Goal: Answer question/provide support: Ask a question

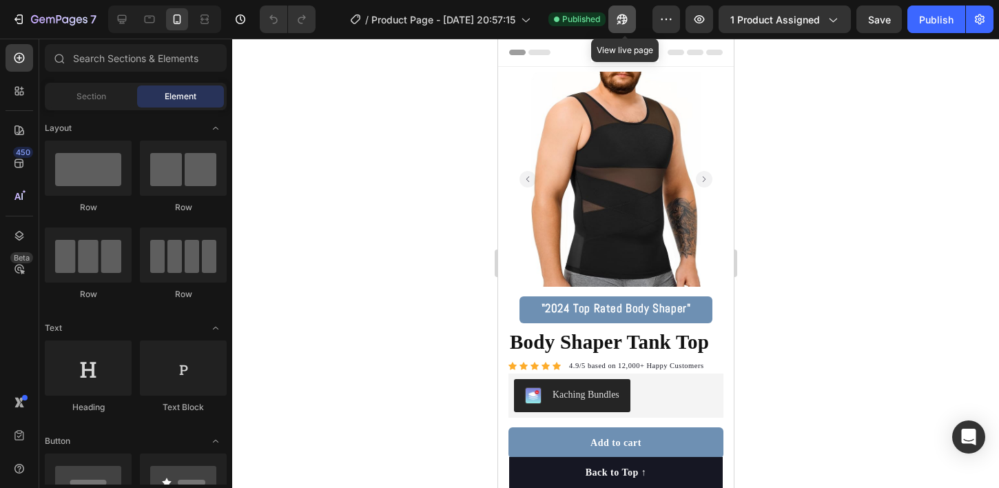
click at [624, 12] on icon "button" at bounding box center [622, 19] width 14 height 14
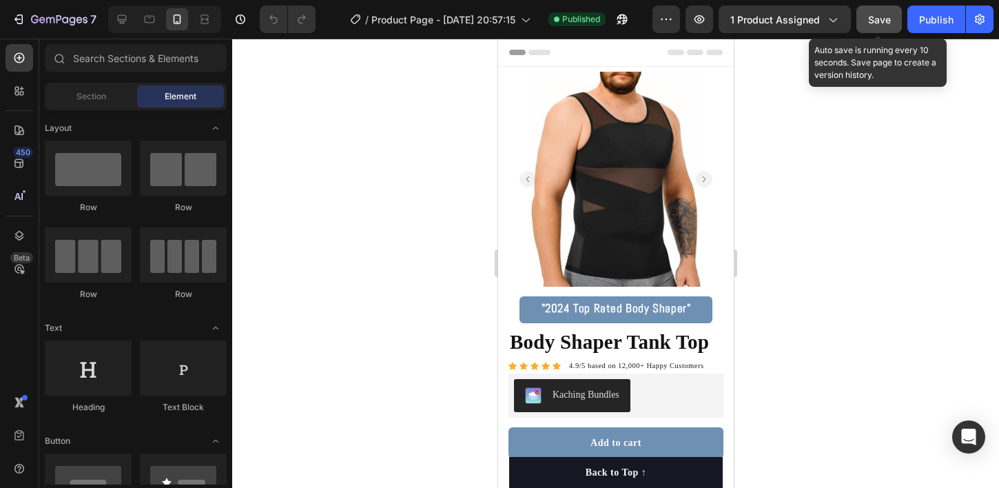
click at [873, 17] on span "Save" at bounding box center [879, 20] width 23 height 12
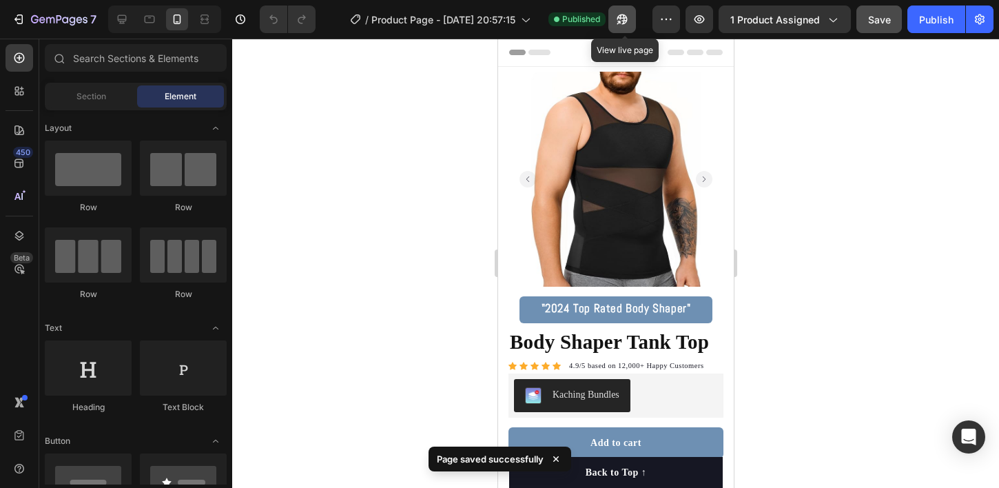
click at [627, 16] on icon "button" at bounding box center [622, 19] width 14 height 14
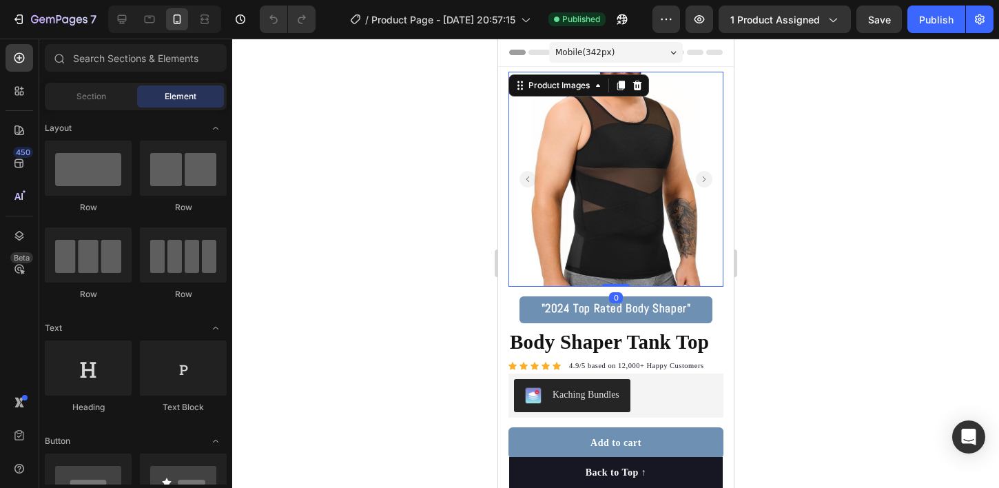
click at [611, 171] on img at bounding box center [615, 179] width 215 height 215
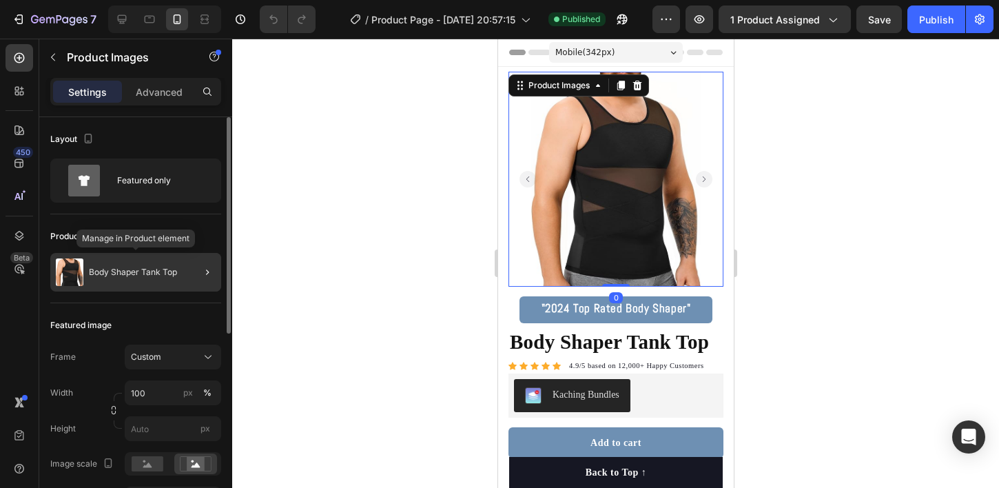
click at [169, 276] on p "Body Shaper Tank Top" at bounding box center [133, 272] width 88 height 10
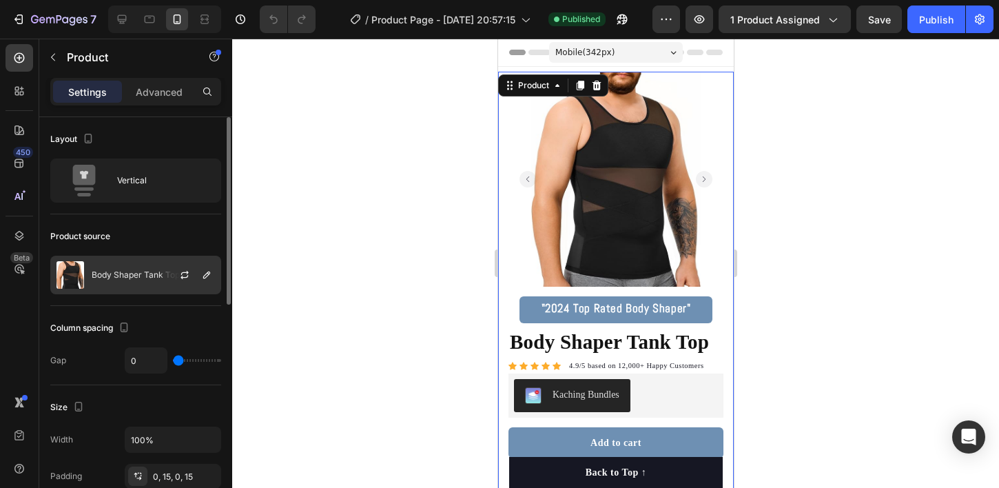
click at [150, 274] on p "Body Shaper Tank Top" at bounding box center [136, 275] width 88 height 10
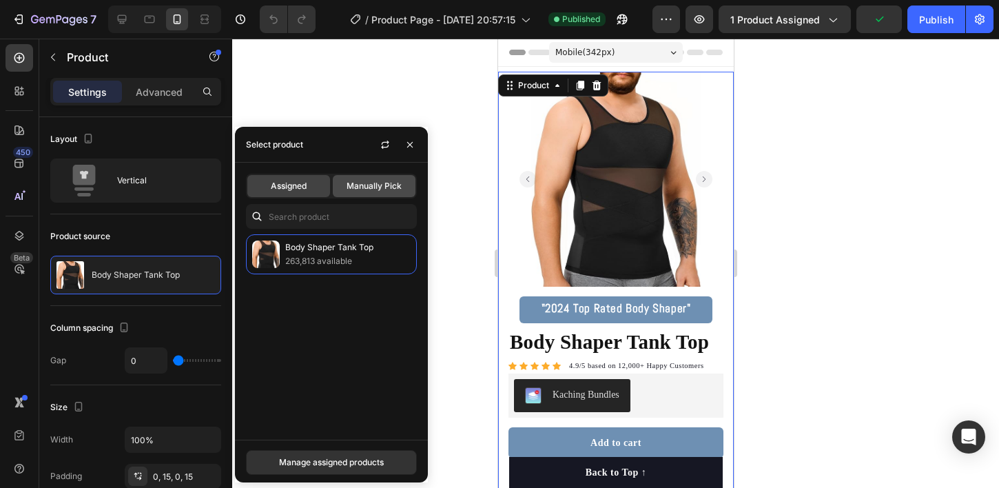
click at [355, 192] on span "Manually Pick" at bounding box center [374, 186] width 55 height 12
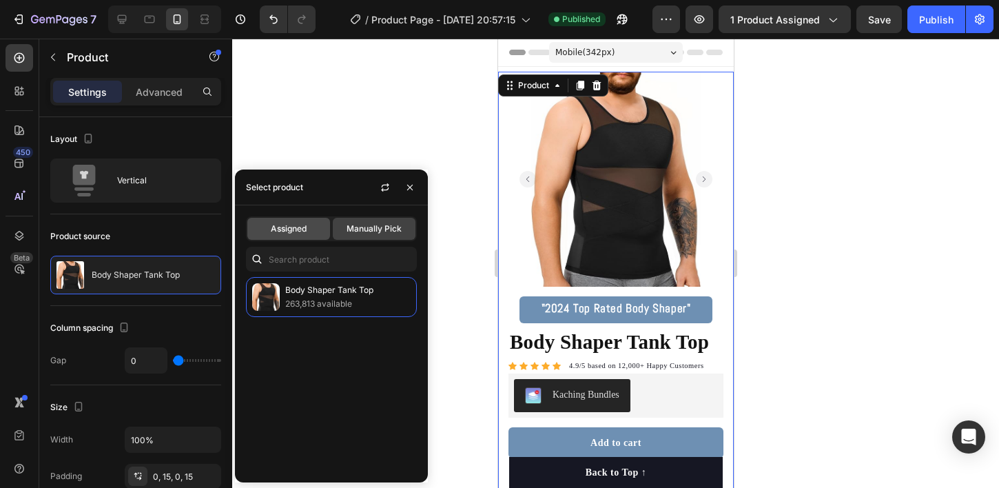
click at [301, 230] on span "Assigned" at bounding box center [289, 229] width 36 height 12
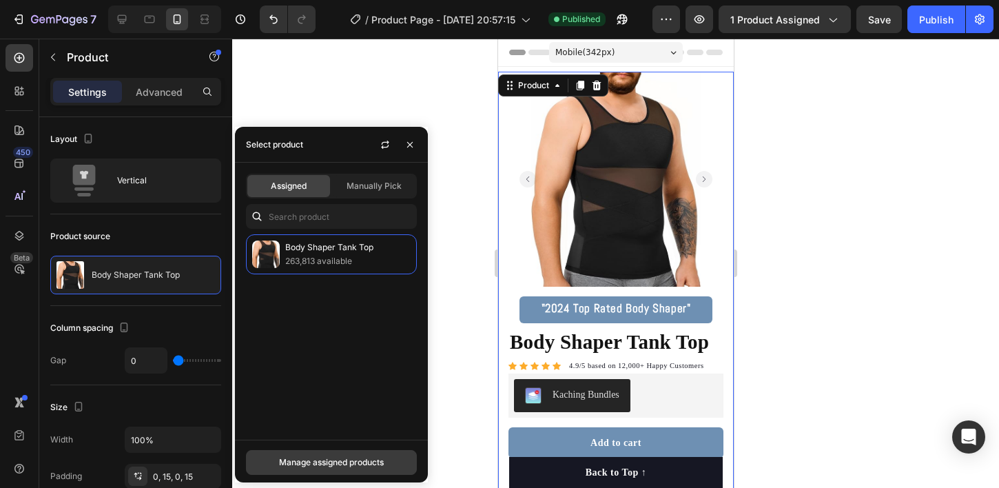
click at [336, 458] on div "Manage assigned products" at bounding box center [331, 462] width 105 height 12
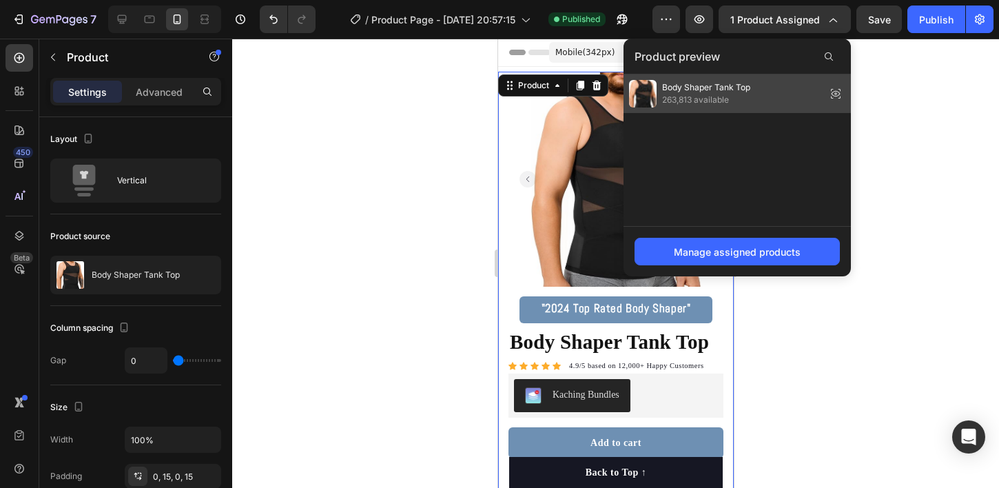
click at [708, 101] on span "263,813 available" at bounding box center [706, 100] width 88 height 12
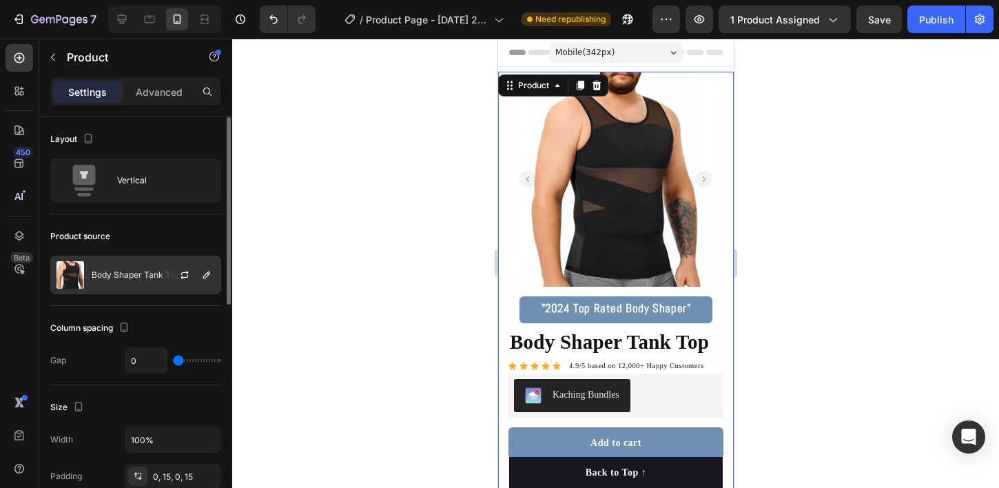
click at [127, 274] on p "Body Shaper Tank Top" at bounding box center [136, 275] width 88 height 10
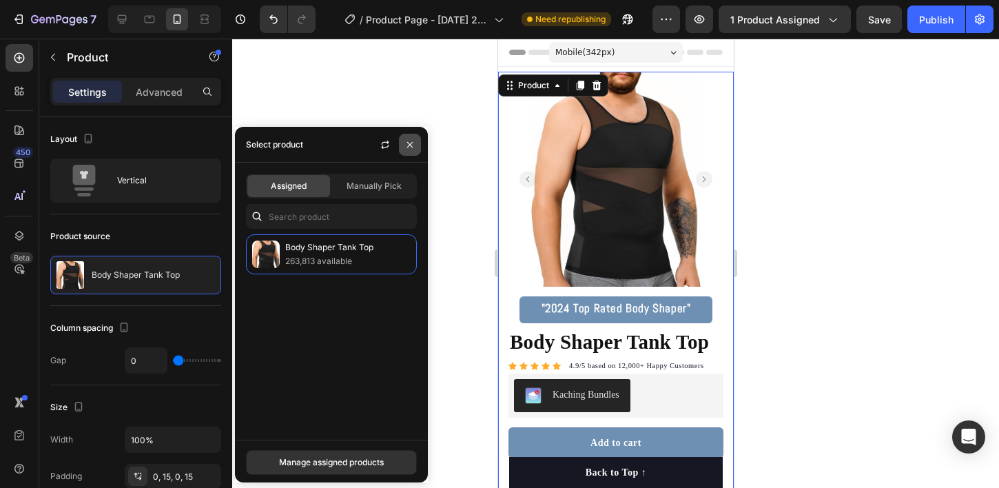
click at [410, 145] on icon "button" at bounding box center [409, 144] width 11 height 11
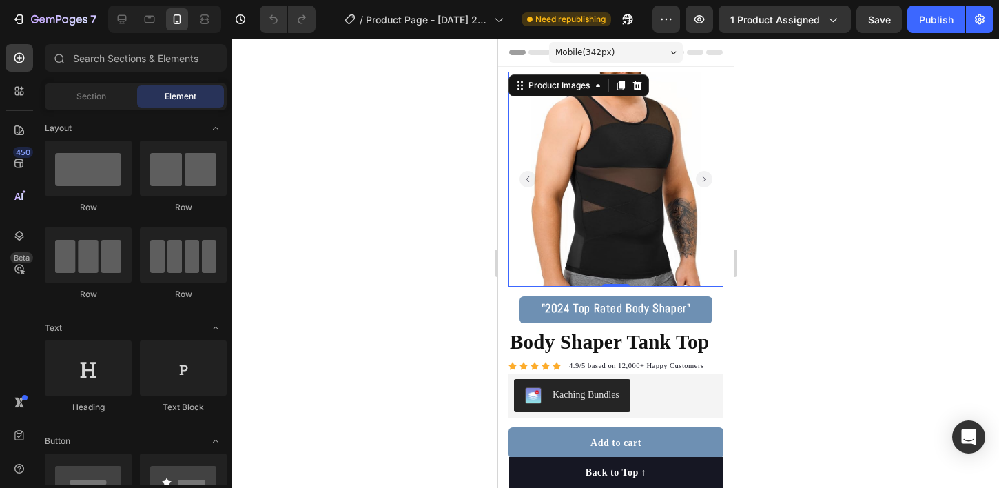
click at [573, 174] on img at bounding box center [615, 179] width 215 height 215
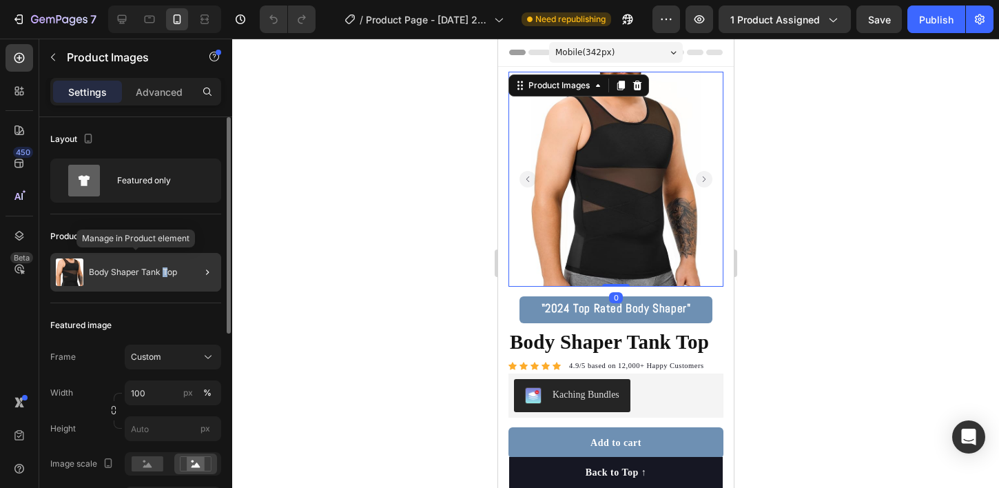
click at [165, 275] on p "Body Shaper Tank Top" at bounding box center [133, 272] width 88 height 10
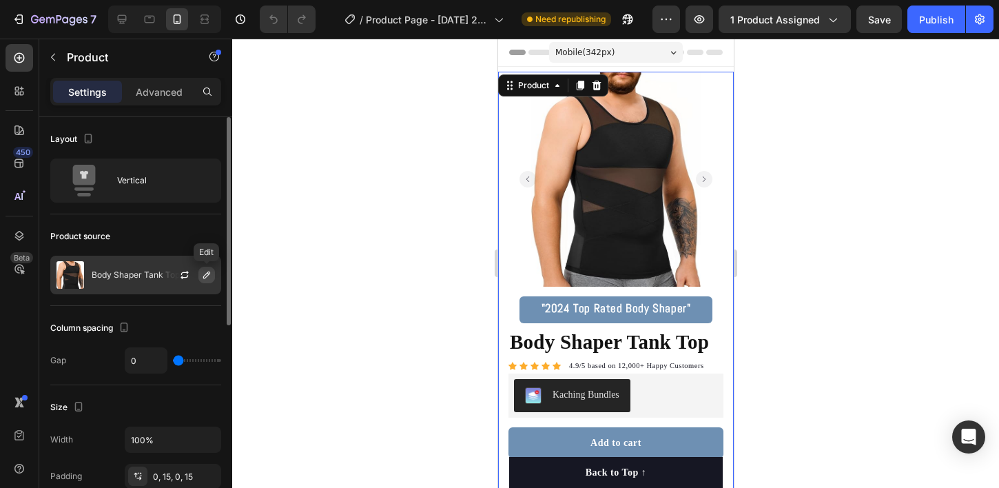
click at [203, 274] on icon "button" at bounding box center [206, 274] width 11 height 11
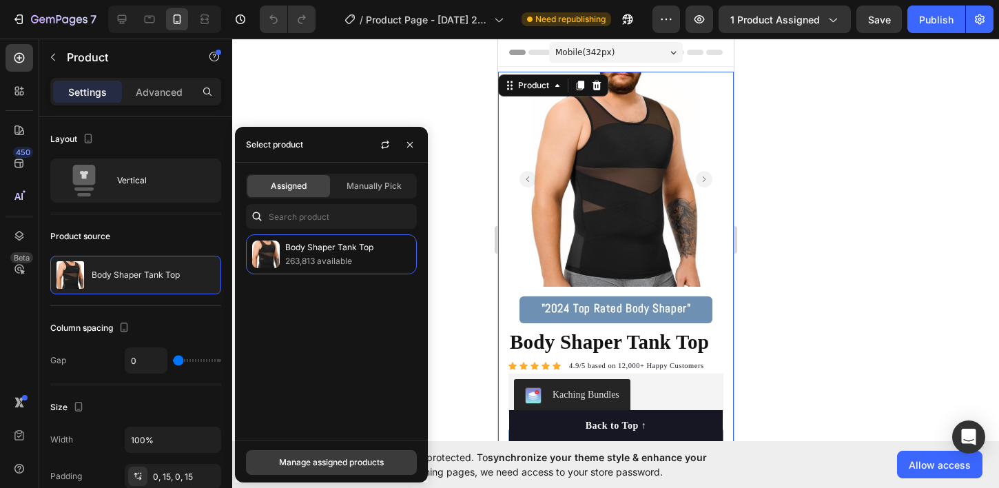
click at [327, 458] on div "Manage assigned products" at bounding box center [331, 462] width 105 height 12
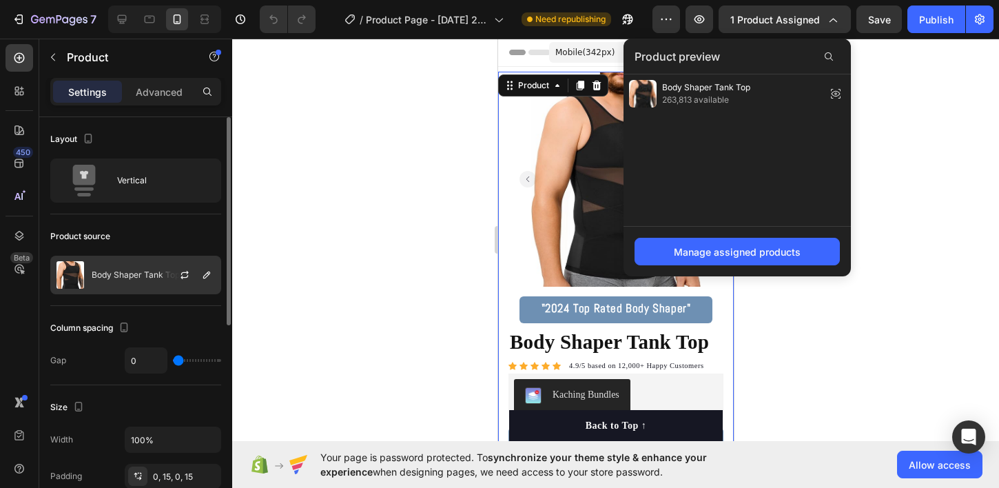
click at [82, 285] on img at bounding box center [71, 275] width 28 height 28
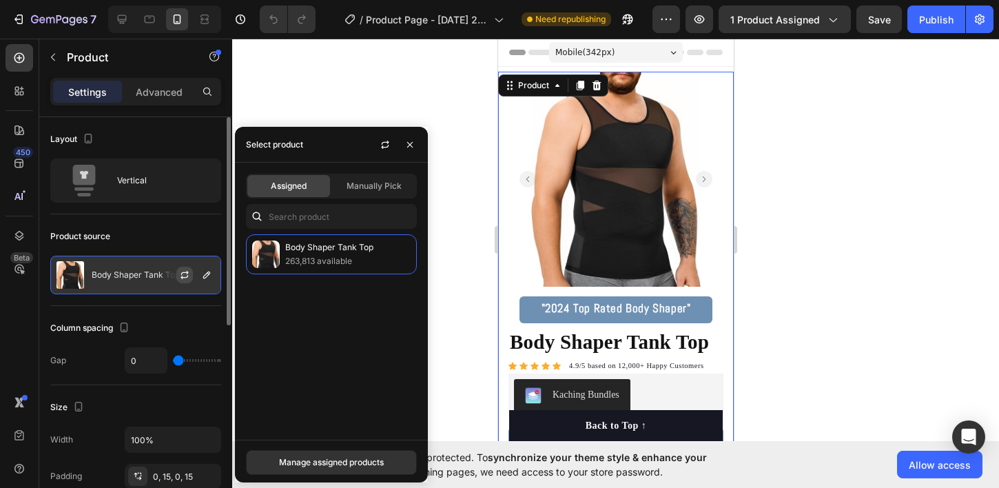
click at [187, 267] on button "button" at bounding box center [184, 275] width 17 height 17
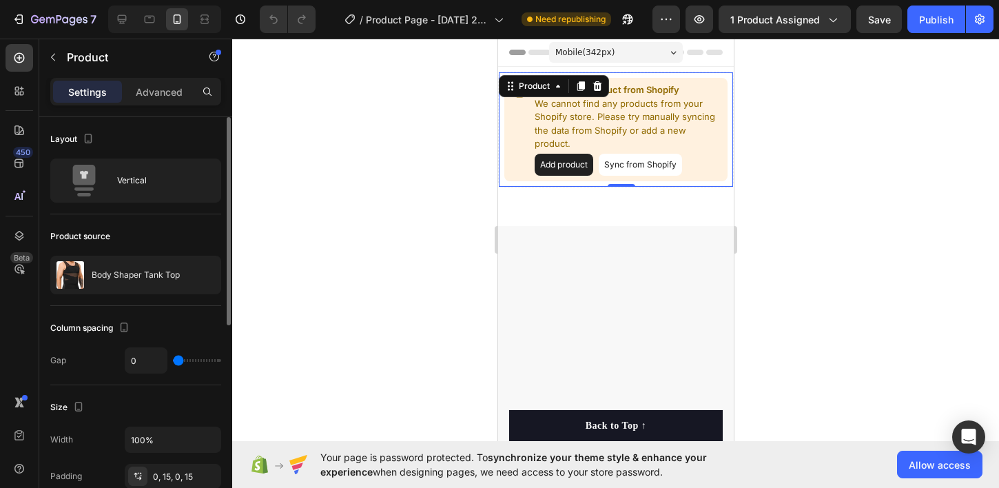
click at [564, 154] on button "Add product" at bounding box center [563, 165] width 59 height 22
click at [575, 154] on button "Add product" at bounding box center [563, 165] width 59 height 22
click at [632, 154] on button "Sync from Shopify" at bounding box center [639, 165] width 83 height 22
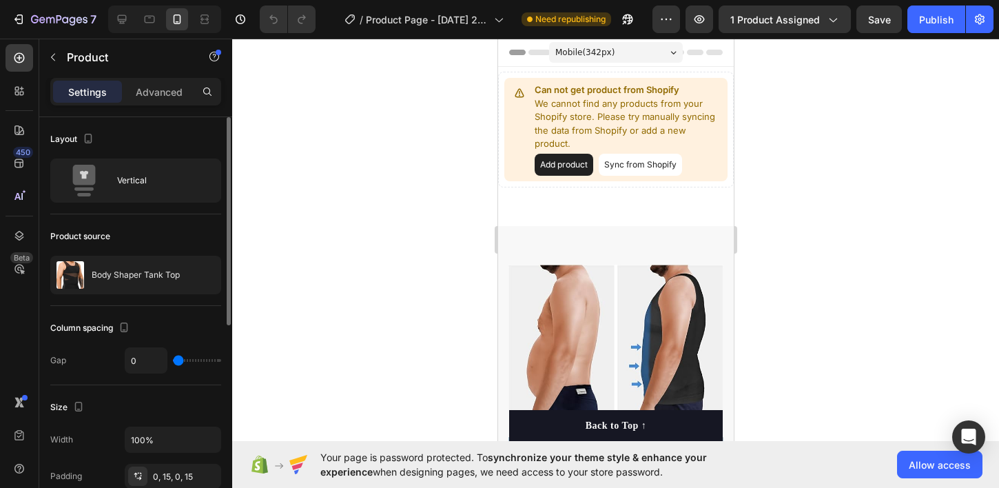
click at [630, 154] on button "Sync from Shopify" at bounding box center [639, 165] width 83 height 22
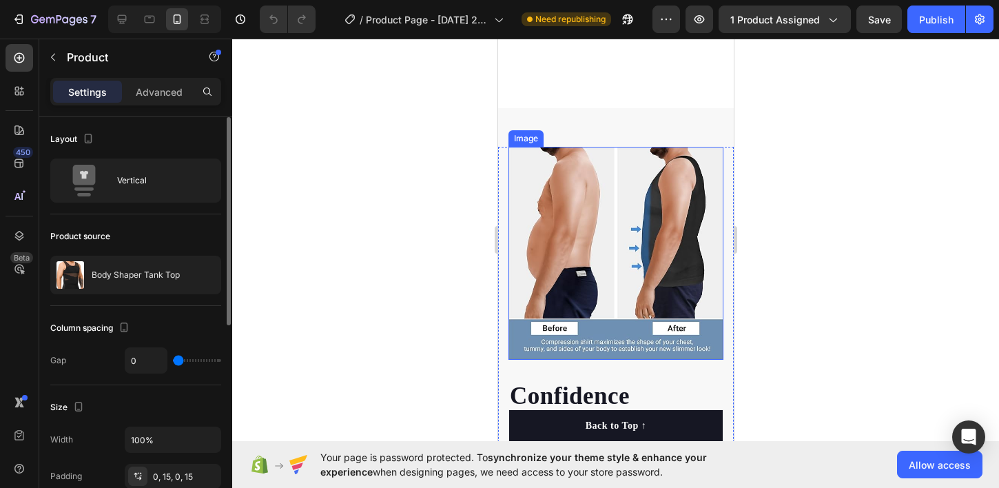
scroll to position [96, 0]
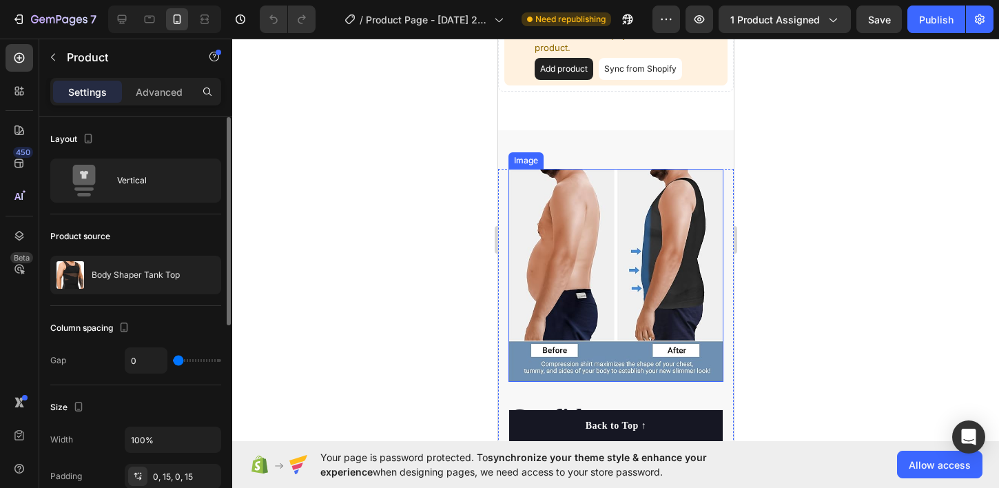
click at [601, 256] on img at bounding box center [615, 275] width 215 height 213
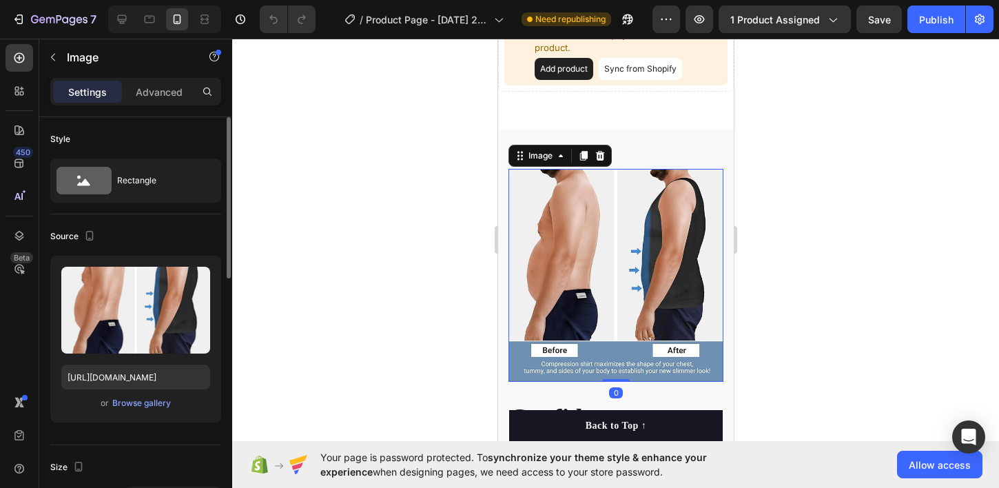
click at [446, 176] on div at bounding box center [615, 263] width 767 height 449
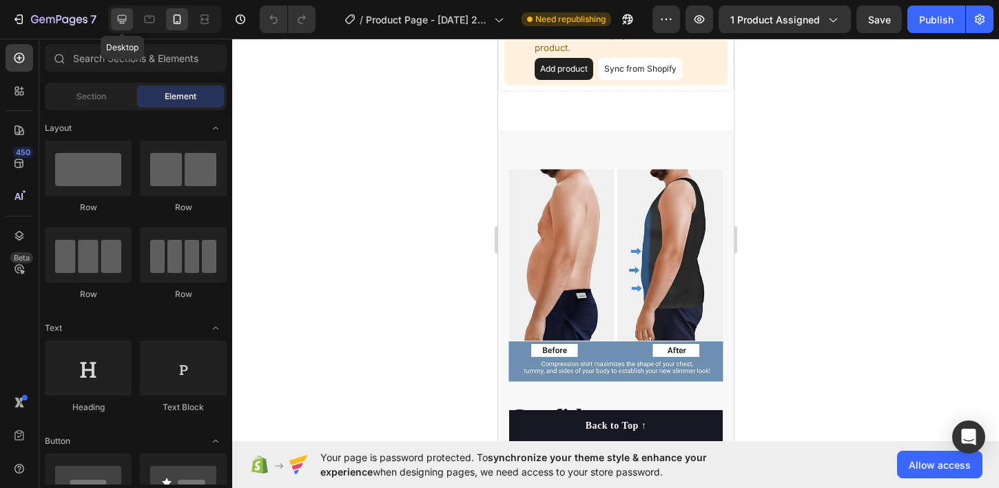
click at [126, 14] on icon at bounding box center [122, 19] width 14 height 14
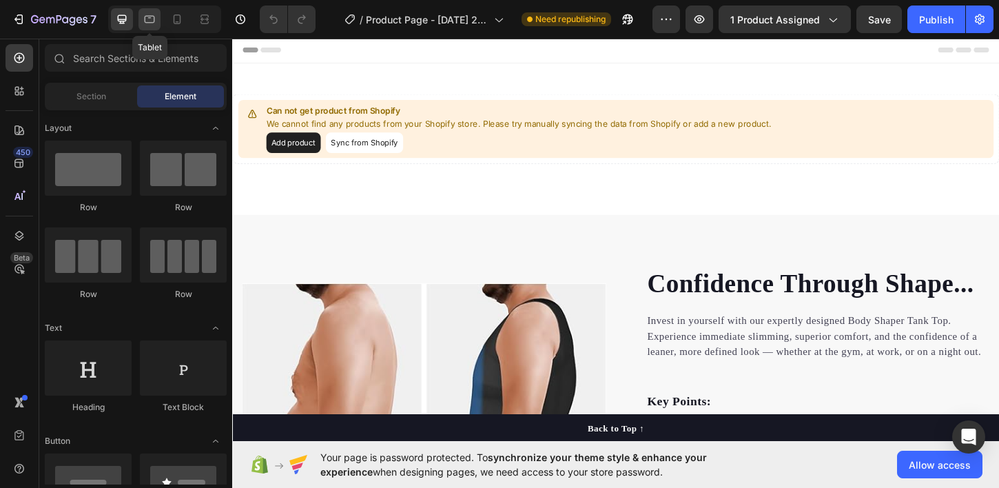
click at [143, 21] on icon at bounding box center [150, 19] width 14 height 14
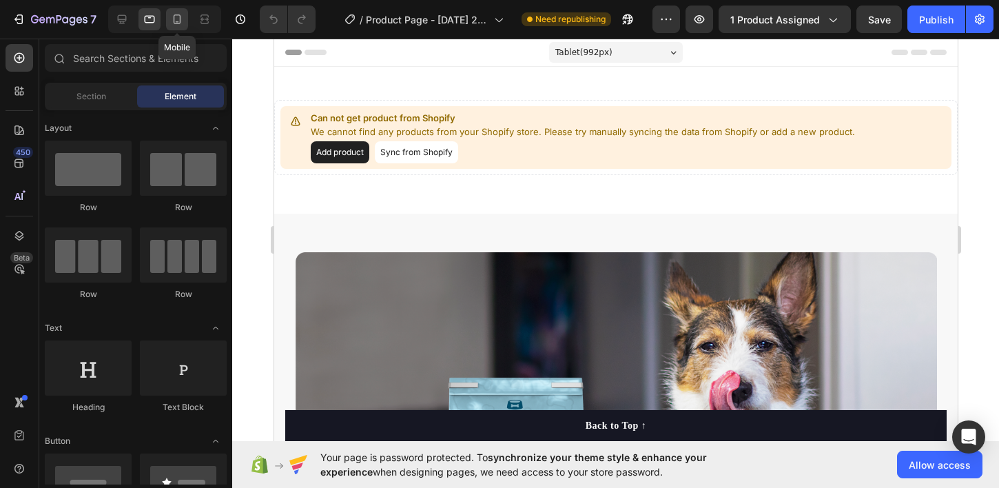
click at [167, 17] on div at bounding box center [177, 19] width 22 height 22
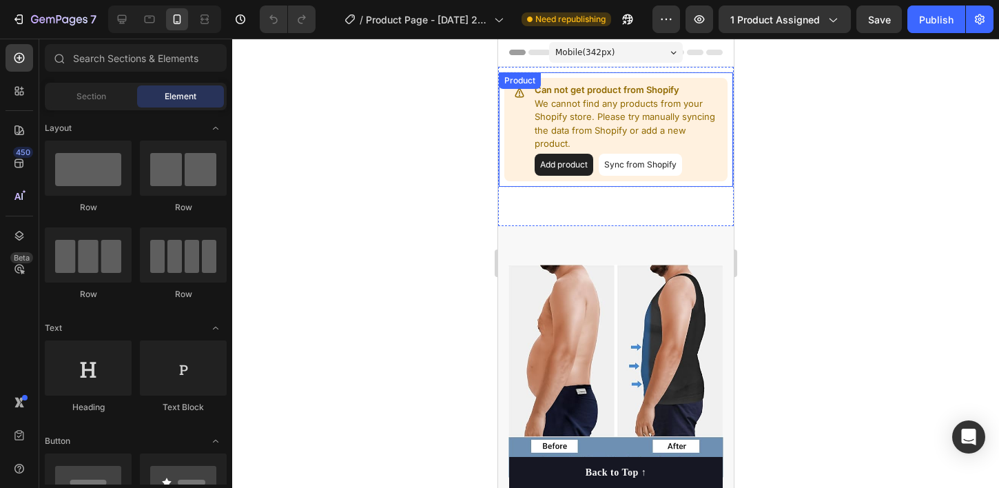
click at [568, 154] on button "Add product" at bounding box center [563, 165] width 59 height 22
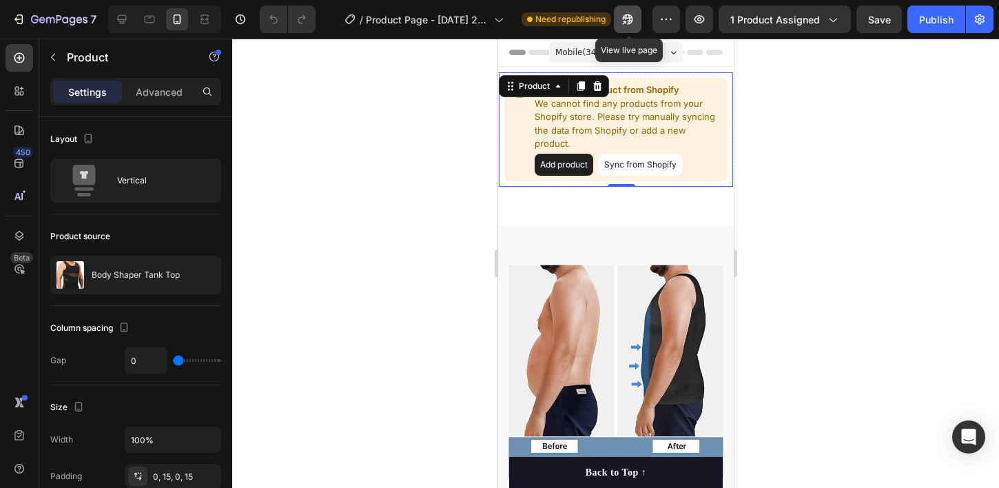
click at [621, 19] on button "button" at bounding box center [628, 20] width 28 height 28
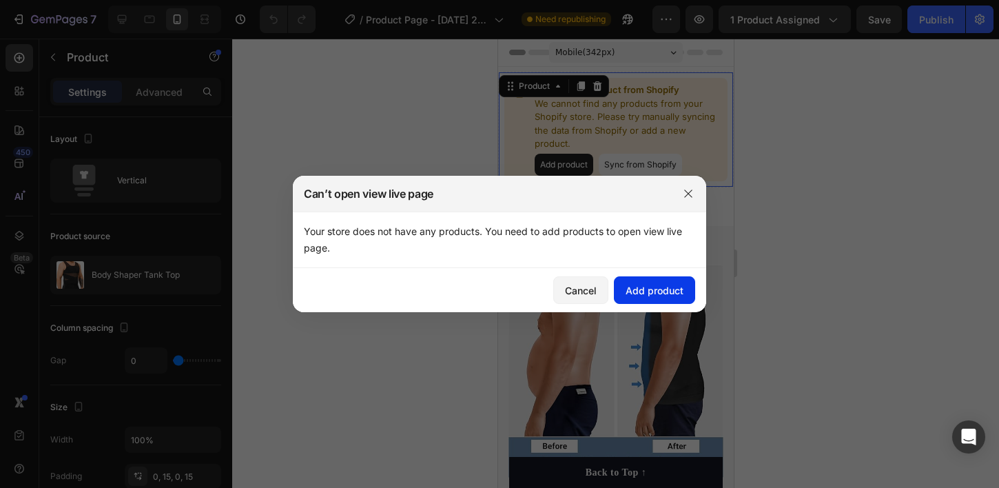
click at [651, 297] on button "Add product" at bounding box center [654, 290] width 81 height 28
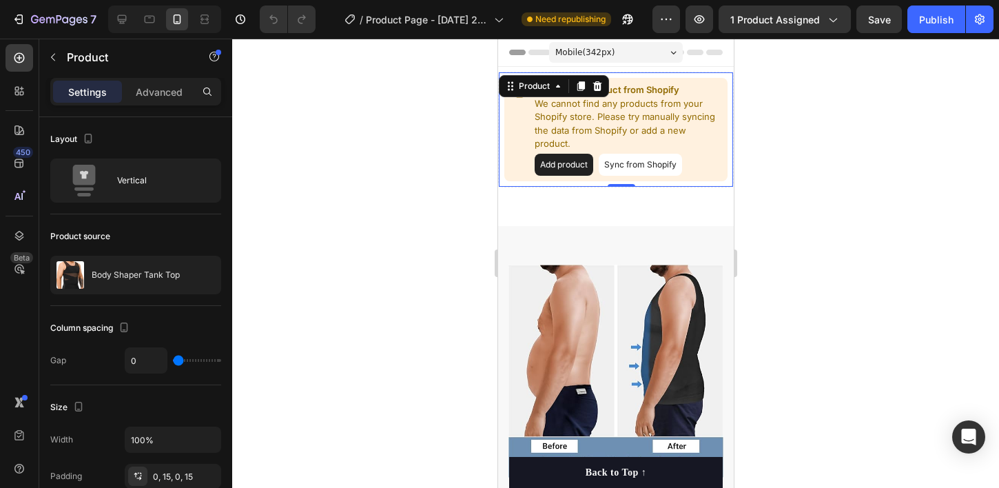
click at [638, 154] on button "Sync from Shopify" at bounding box center [639, 165] width 83 height 22
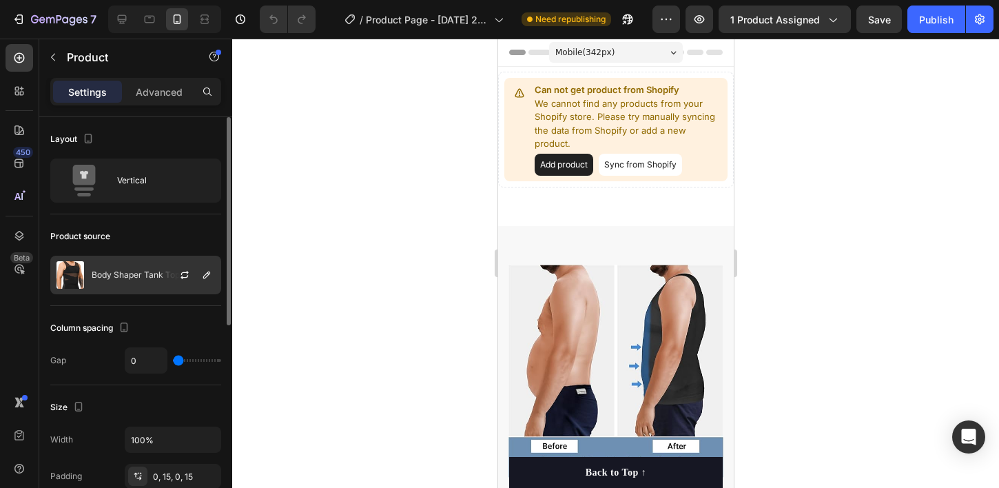
click at [125, 280] on div "Body Shaper Tank Top" at bounding box center [135, 275] width 171 height 39
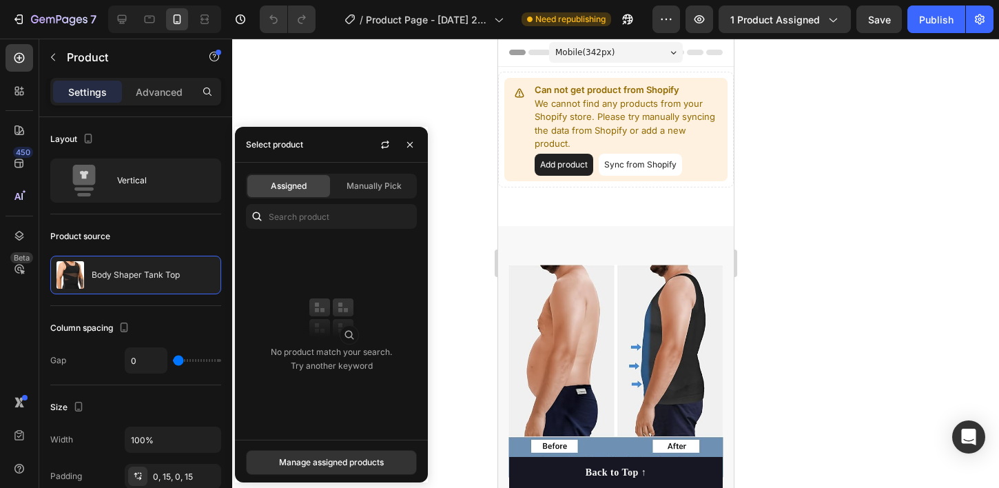
click at [349, 202] on div "Assigned Manually Pick No product match your search. Try another keyword" at bounding box center [331, 301] width 193 height 277
click at [354, 191] on span "Manually Pick" at bounding box center [374, 186] width 55 height 12
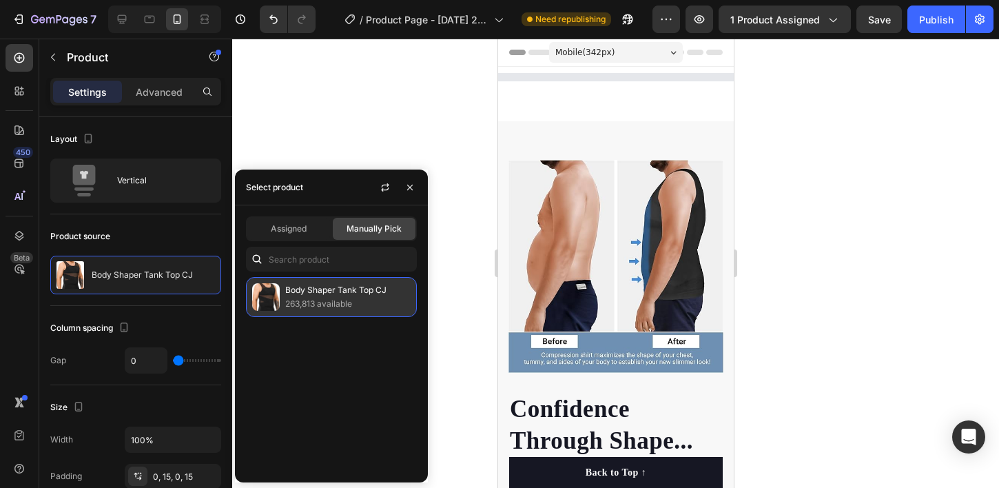
click at [325, 300] on p "263,813 available" at bounding box center [347, 304] width 125 height 14
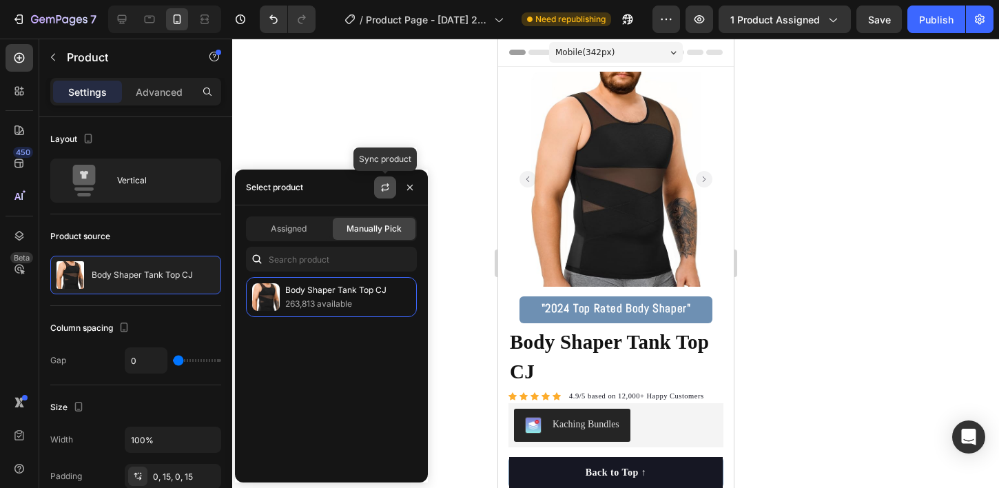
click at [389, 189] on icon "button" at bounding box center [385, 187] width 11 height 11
click at [410, 194] on button "button" at bounding box center [410, 187] width 22 height 22
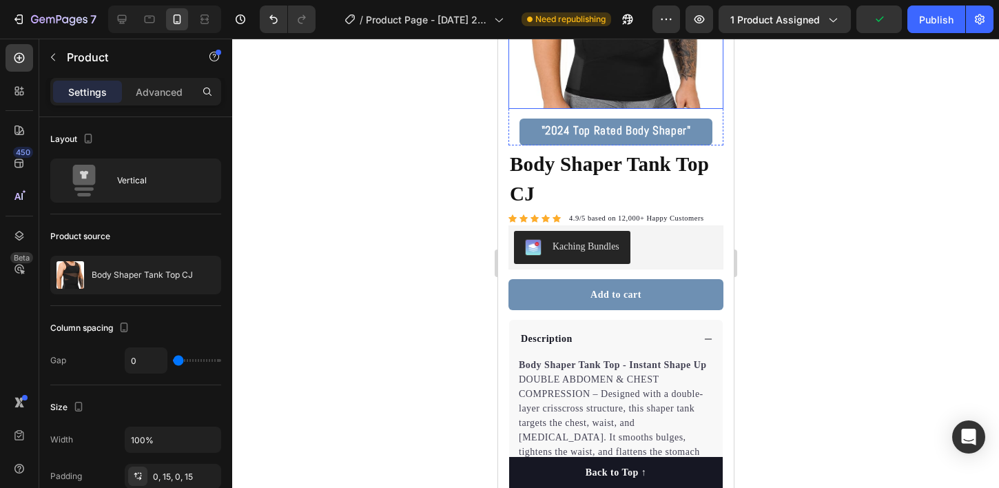
scroll to position [185, 0]
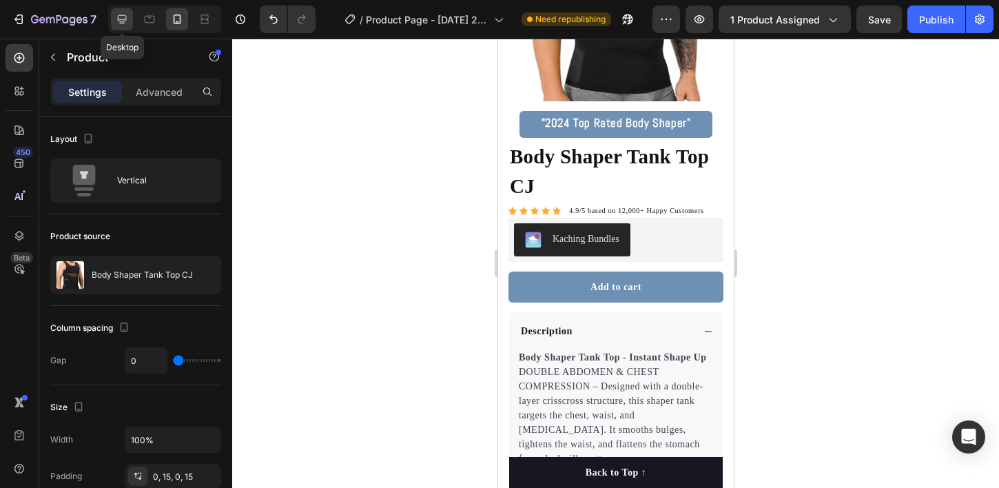
click at [127, 19] on icon at bounding box center [122, 19] width 14 height 14
type input "30"
type input "1200"
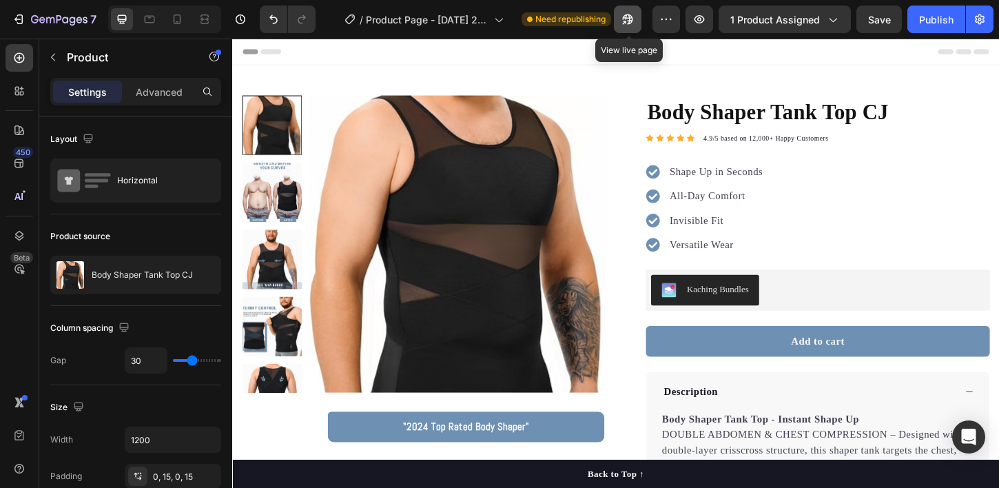
click at [622, 18] on icon "button" at bounding box center [628, 19] width 14 height 14
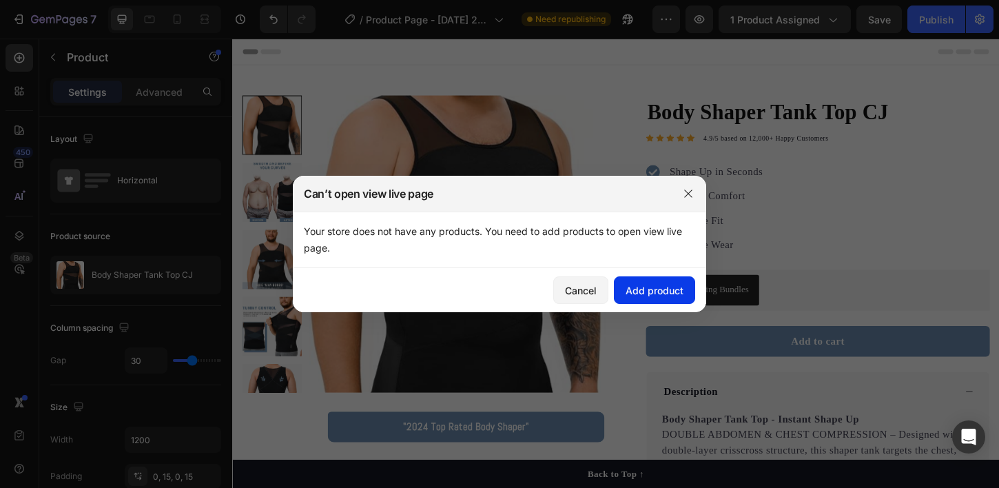
click at [635, 283] on div "Add product" at bounding box center [655, 290] width 58 height 14
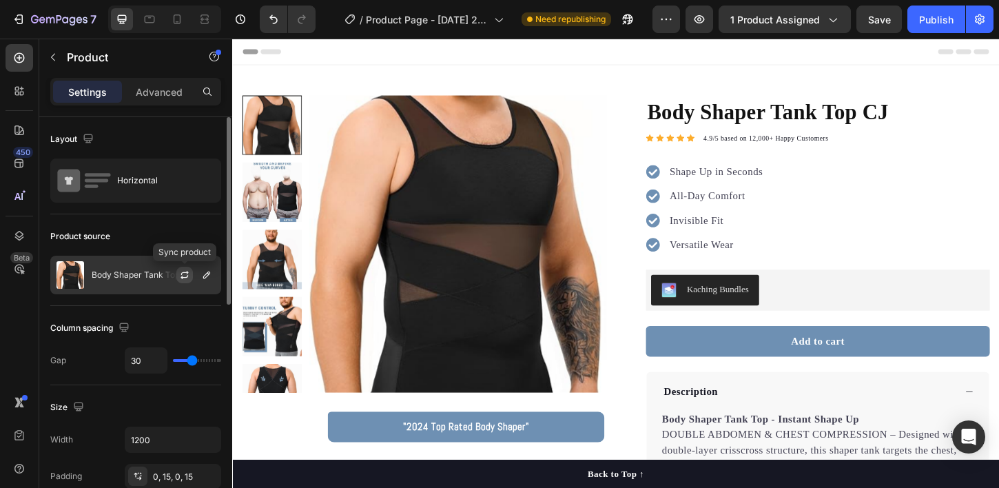
click at [185, 271] on icon "button" at bounding box center [184, 274] width 11 height 11
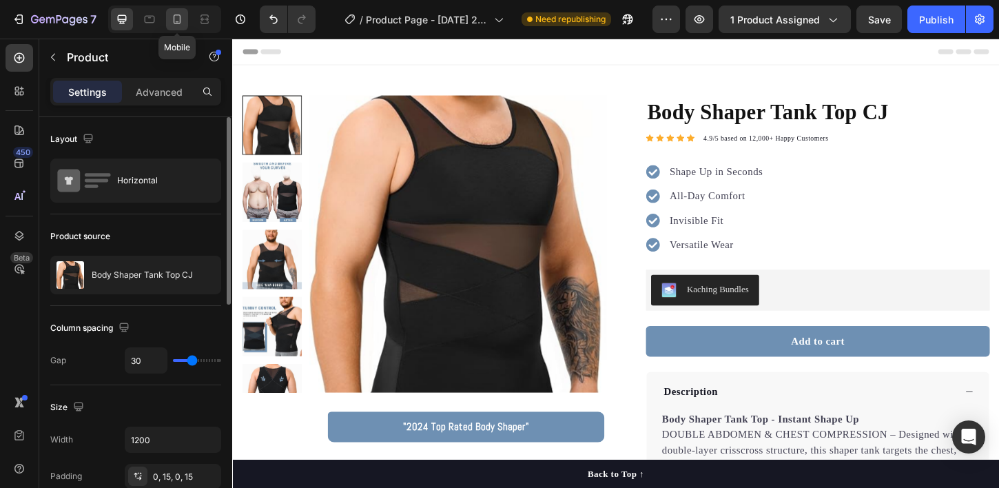
click at [178, 28] on div at bounding box center [177, 19] width 22 height 22
type input "0"
type input "100%"
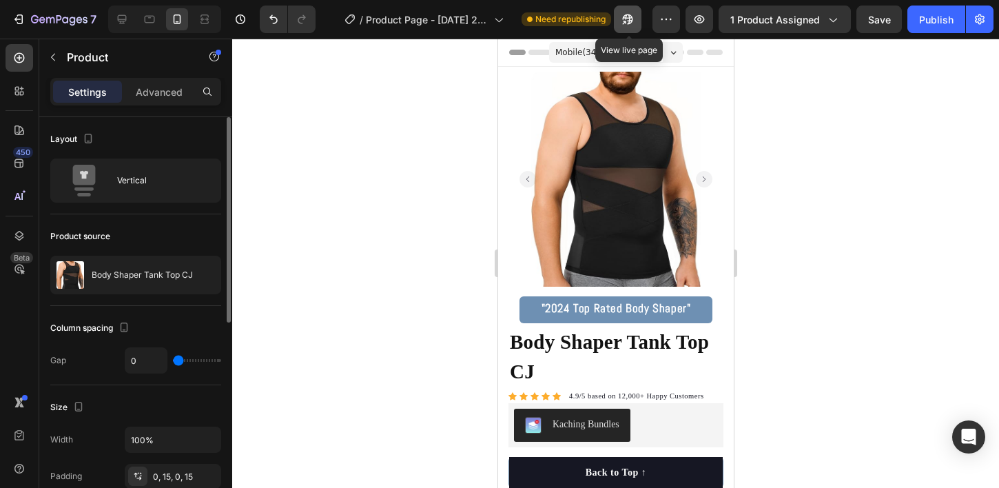
click at [633, 9] on button "button" at bounding box center [628, 20] width 28 height 28
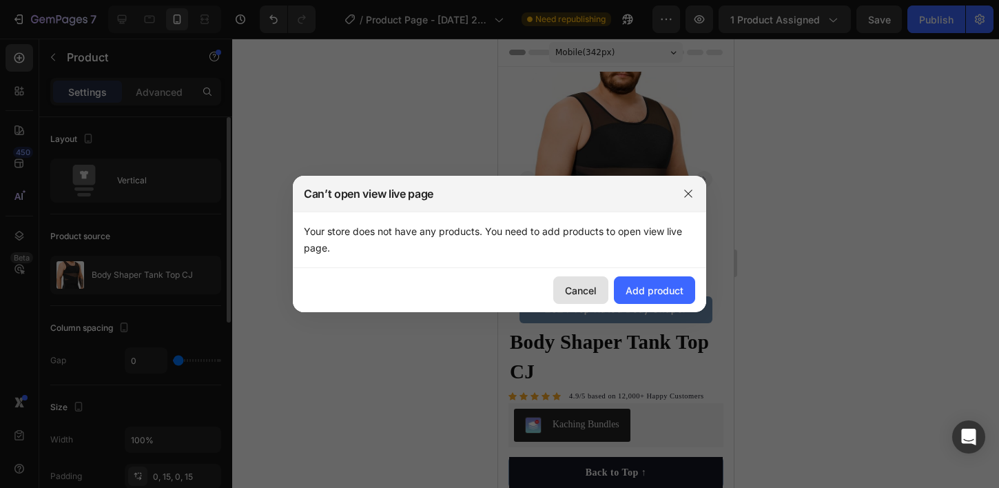
click at [593, 283] on div "Cancel" at bounding box center [581, 290] width 32 height 14
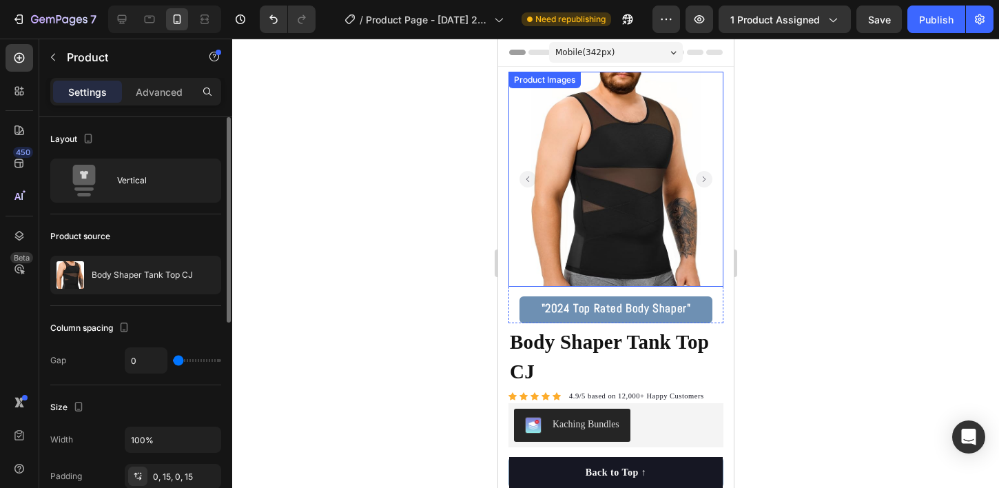
click at [576, 227] on img at bounding box center [615, 179] width 215 height 215
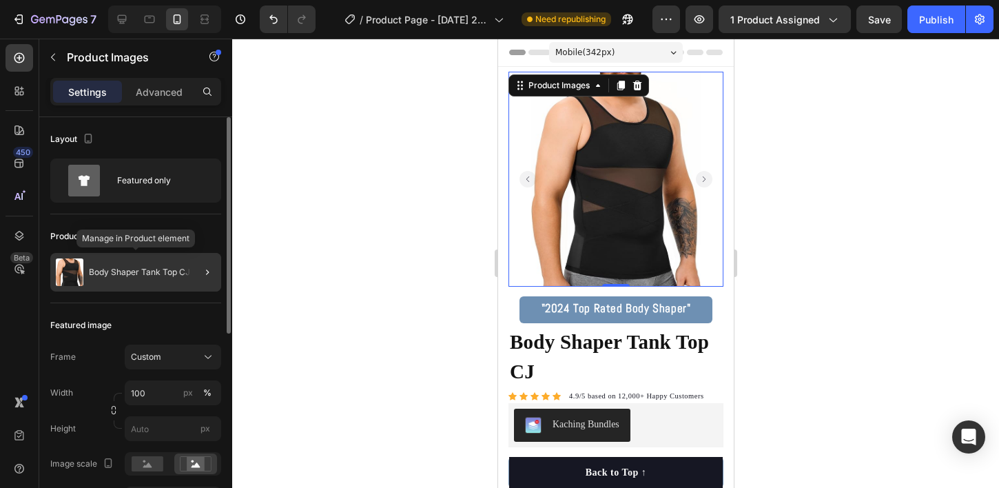
click at [123, 273] on p "Body Shaper Tank Top CJ" at bounding box center [139, 272] width 101 height 10
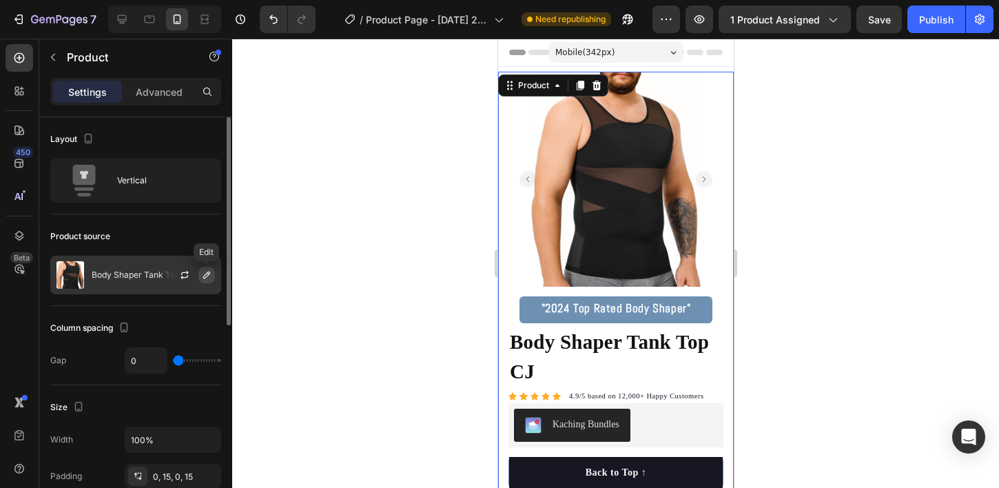
click at [202, 274] on icon "button" at bounding box center [206, 274] width 11 height 11
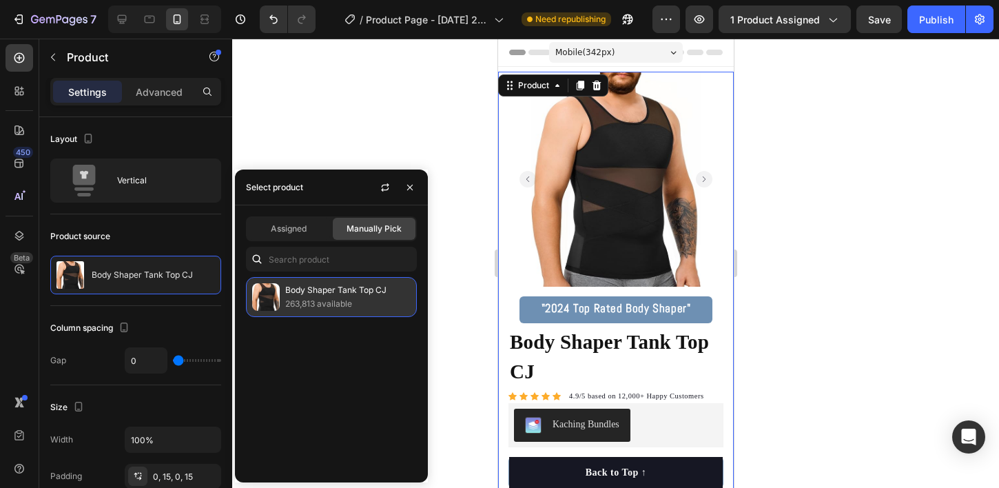
click at [285, 293] on p "Body Shaper Tank Top CJ" at bounding box center [347, 290] width 125 height 14
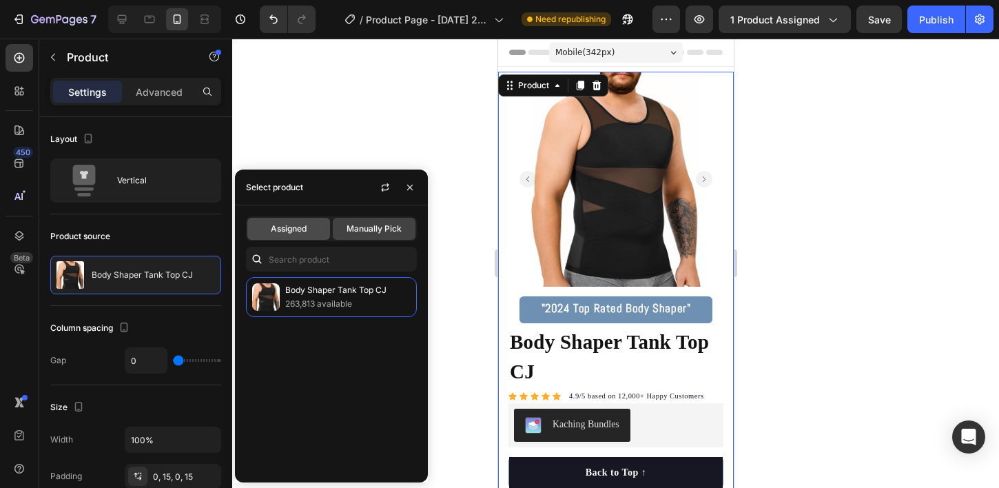
click at [284, 227] on span "Assigned" at bounding box center [289, 229] width 36 height 12
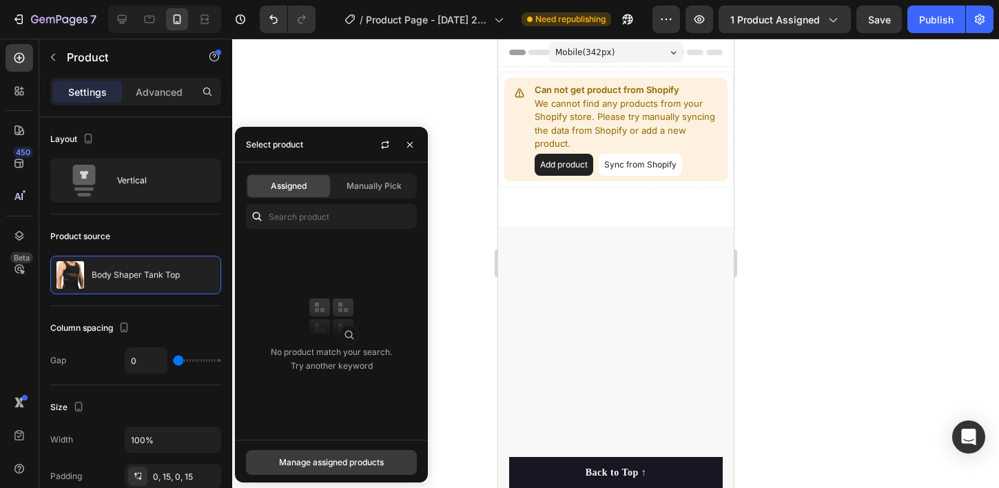
click at [314, 461] on div "Manage assigned products" at bounding box center [331, 462] width 105 height 12
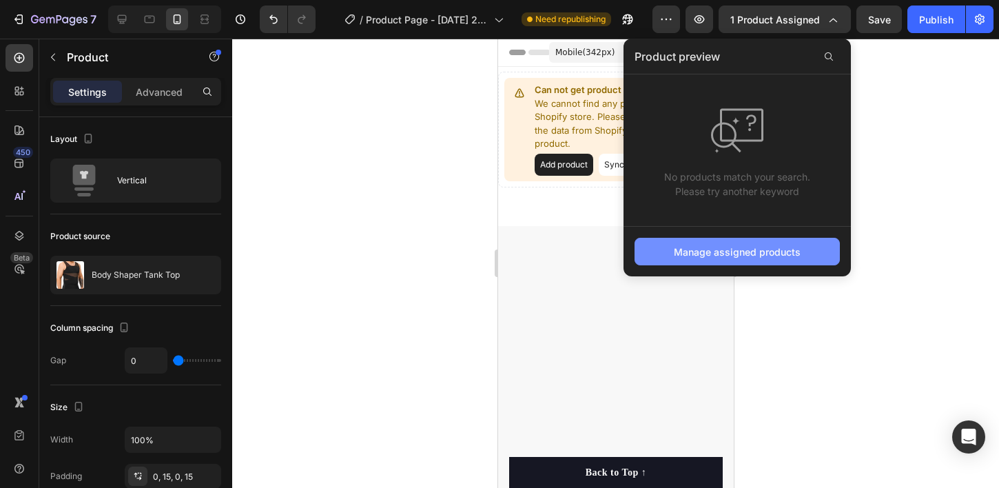
click at [745, 258] on div "Manage assigned products" at bounding box center [737, 252] width 127 height 14
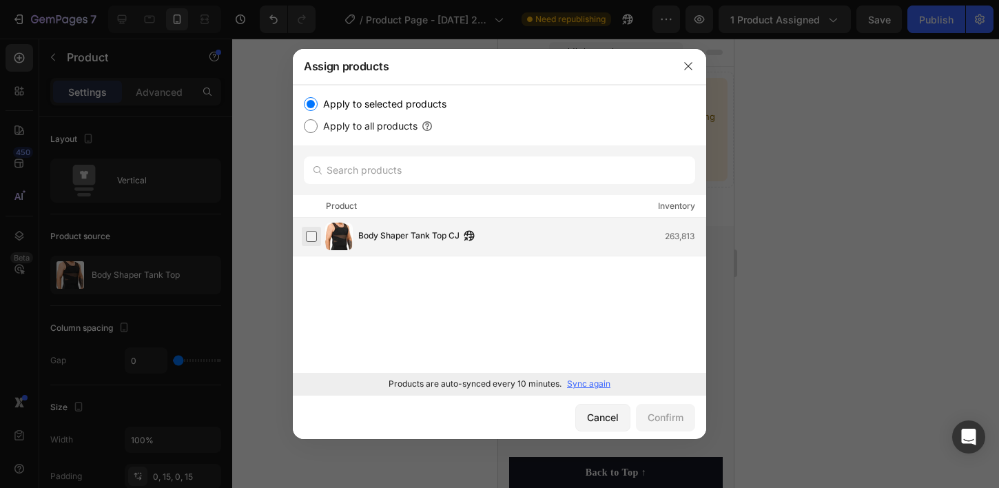
click at [306, 236] on label at bounding box center [311, 236] width 11 height 11
click at [655, 416] on div "Confirm" at bounding box center [666, 417] width 36 height 14
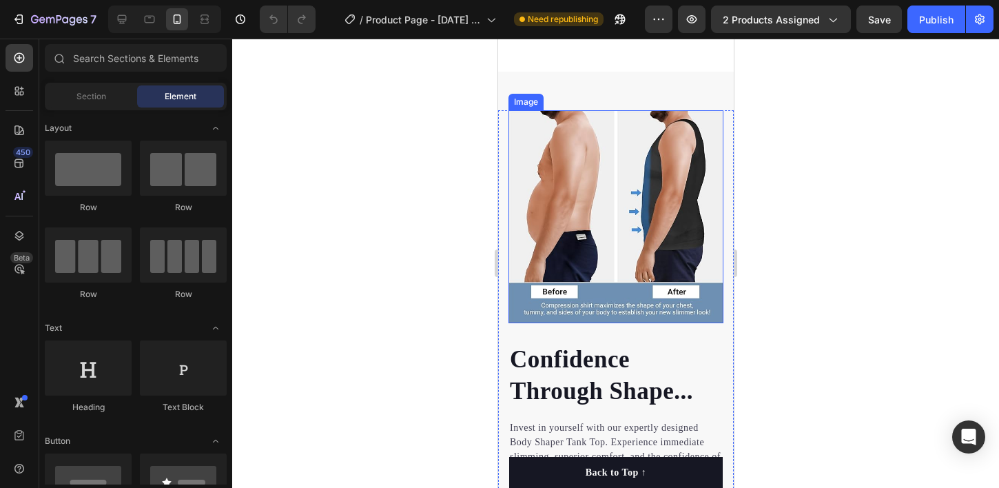
scroll to position [46, 0]
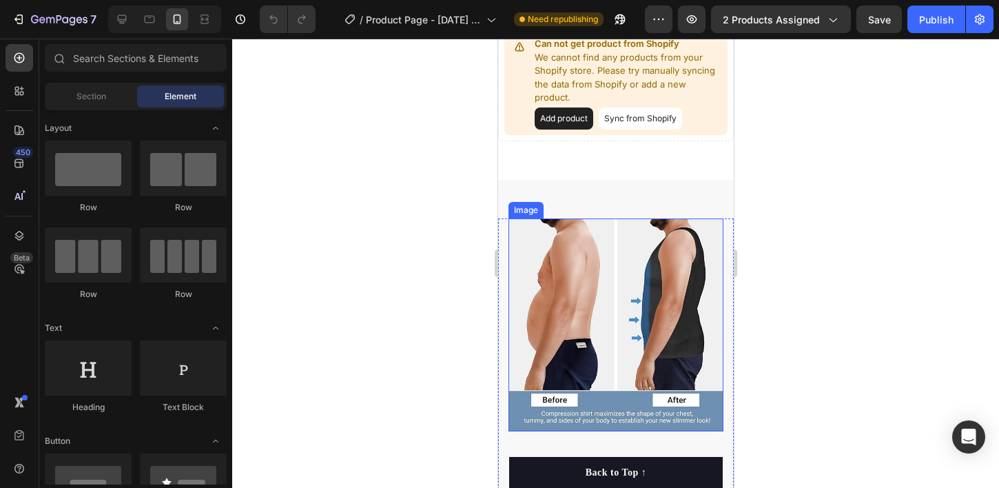
click at [594, 301] on img at bounding box center [615, 324] width 215 height 213
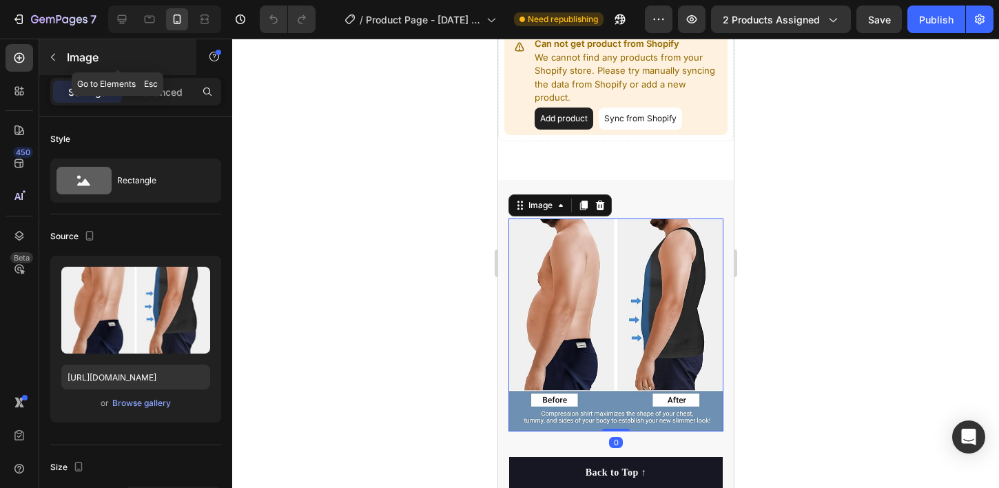
click at [62, 60] on button "button" at bounding box center [53, 57] width 22 height 22
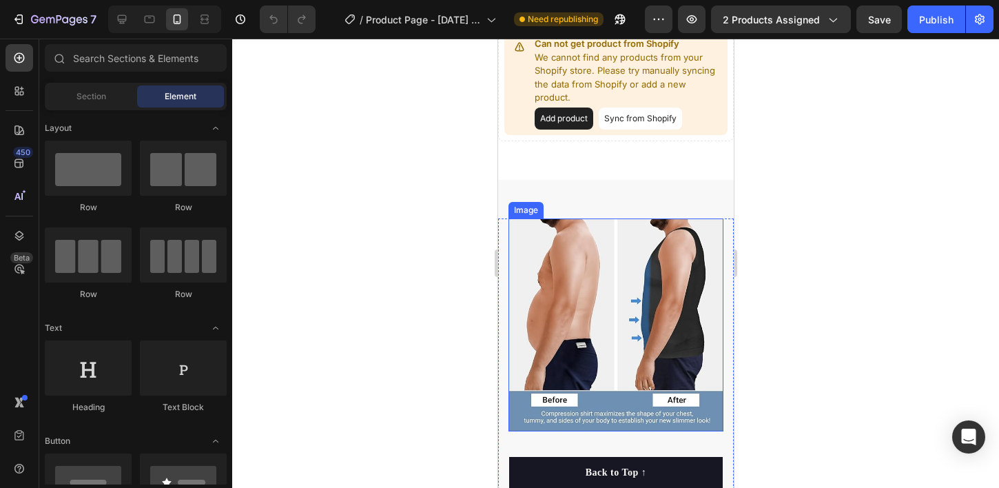
click at [619, 233] on img at bounding box center [615, 324] width 215 height 213
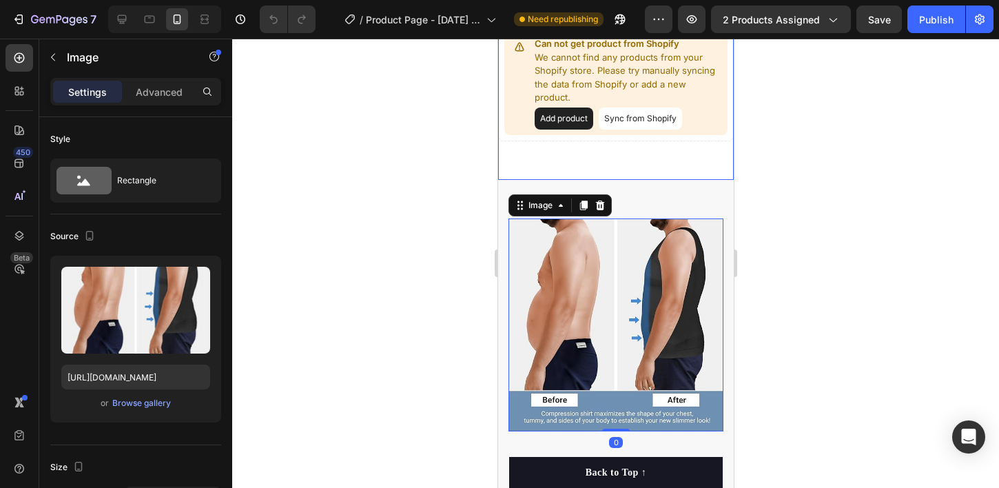
scroll to position [0, 0]
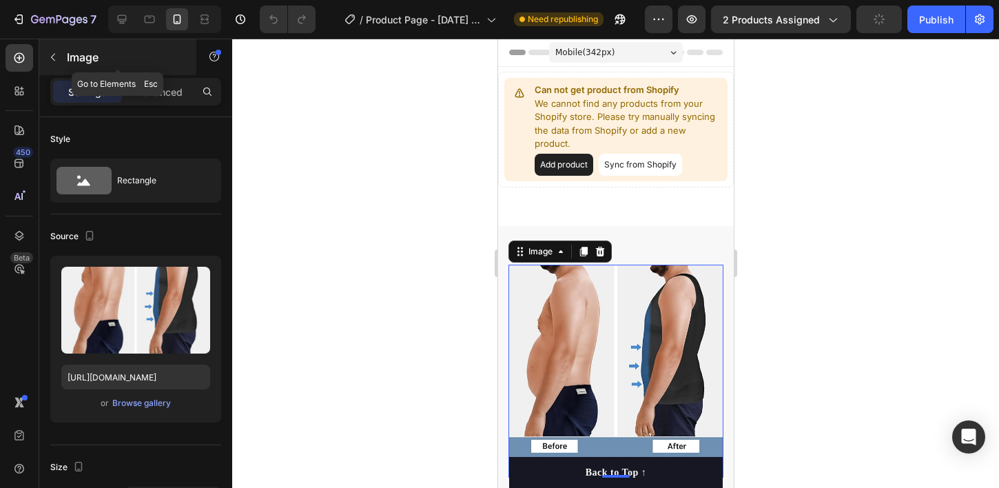
click at [73, 68] on div "Image" at bounding box center [117, 57] width 157 height 36
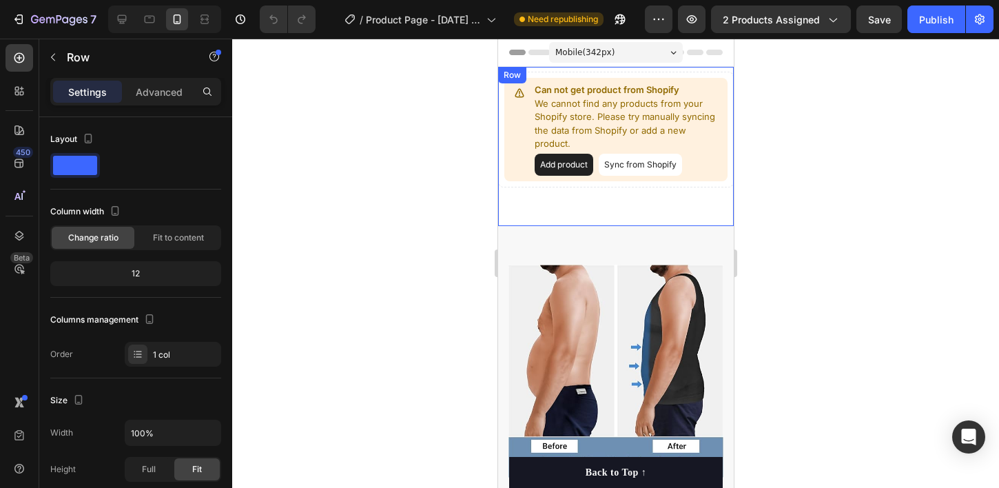
click at [592, 189] on div "Can not get product from Shopify We cannot find any products from your Shopify …" at bounding box center [615, 146] width 236 height 159
click at [549, 156] on button "Add product" at bounding box center [563, 165] width 59 height 22
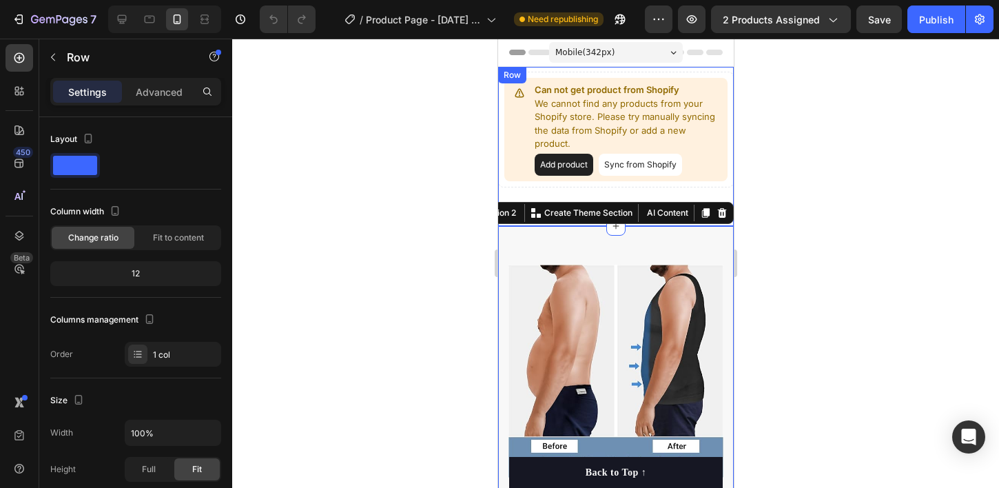
click at [697, 176] on div "Can not get product from Shopify We cannot find any products from your Shopify …" at bounding box center [615, 146] width 236 height 159
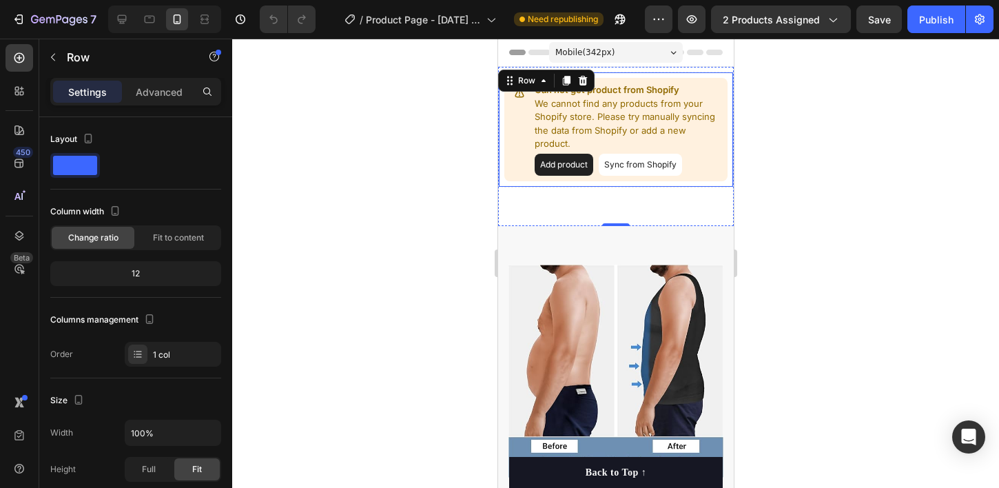
click at [657, 158] on button "Sync from Shopify" at bounding box center [639, 165] width 83 height 22
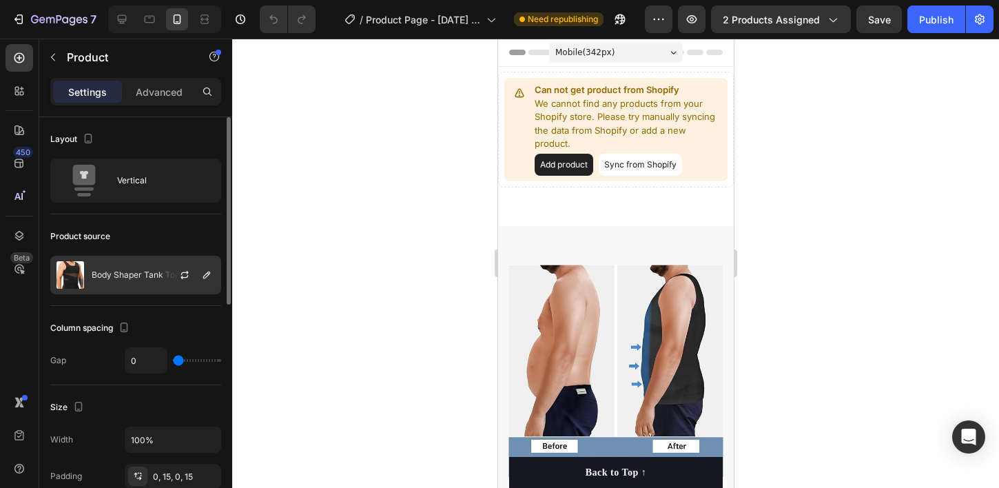
click at [130, 278] on p "Body Shaper Tank Top" at bounding box center [136, 275] width 88 height 10
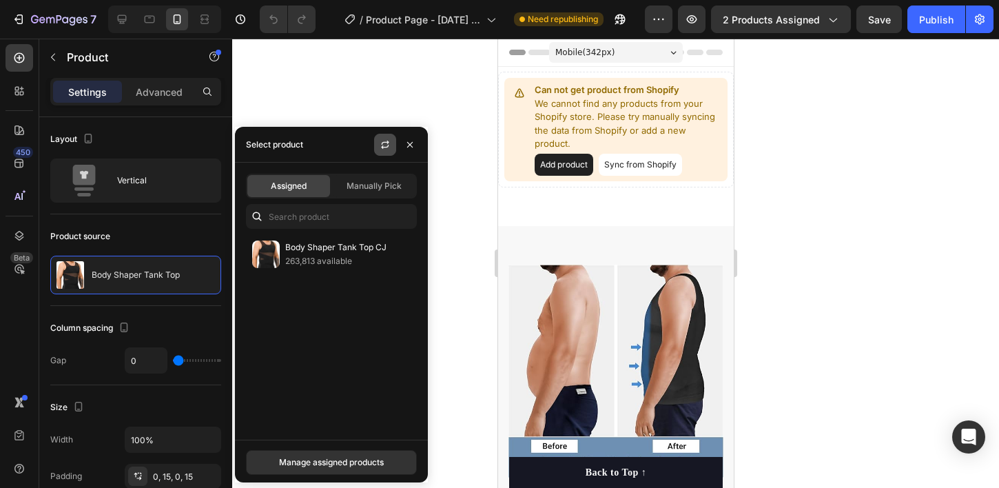
click at [382, 192] on div "Manually Pick" at bounding box center [374, 186] width 83 height 22
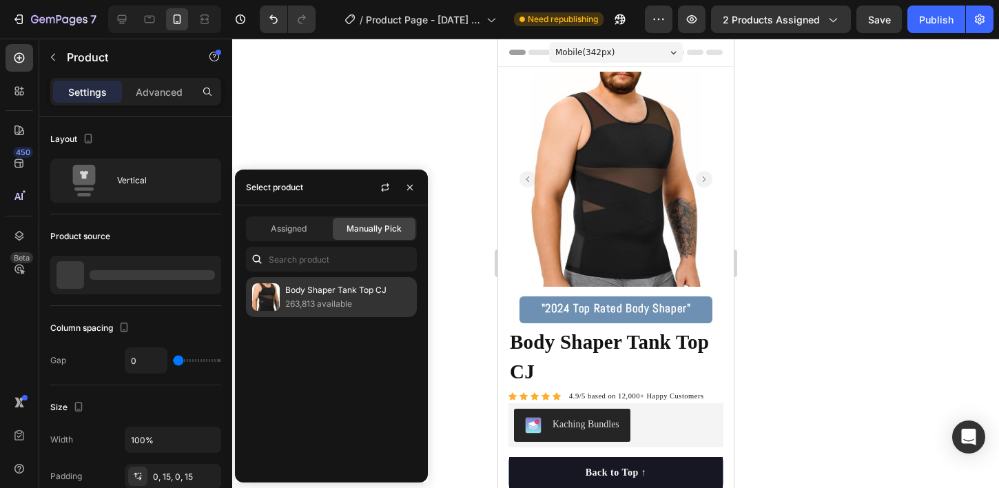
click at [317, 300] on p "263,813 available" at bounding box center [347, 304] width 125 height 14
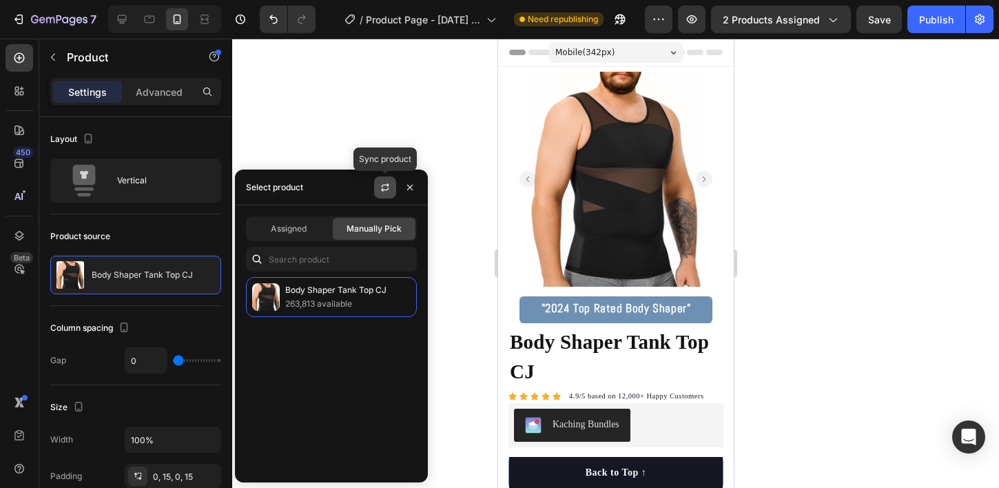
click at [379, 197] on button "button" at bounding box center [385, 187] width 22 height 22
click at [922, 19] on div "Publish" at bounding box center [936, 19] width 34 height 14
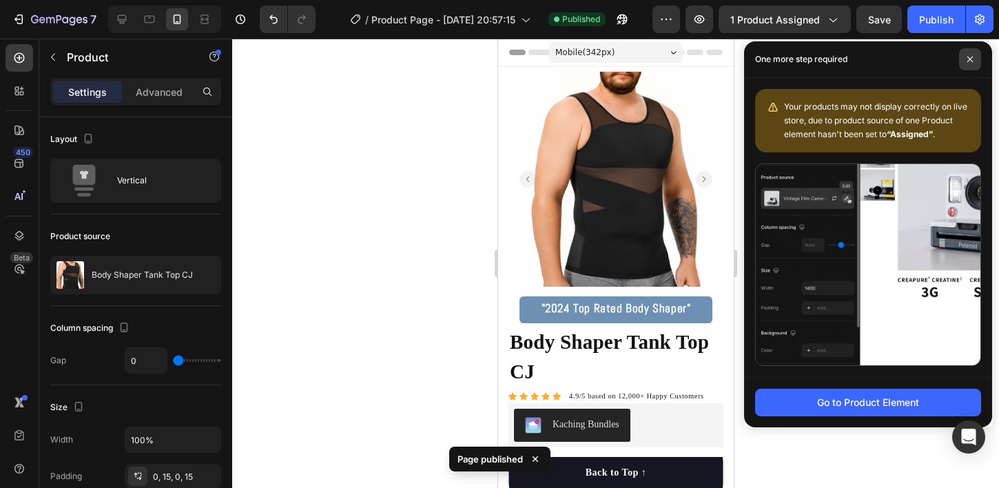
click at [969, 61] on icon at bounding box center [970, 59] width 7 height 7
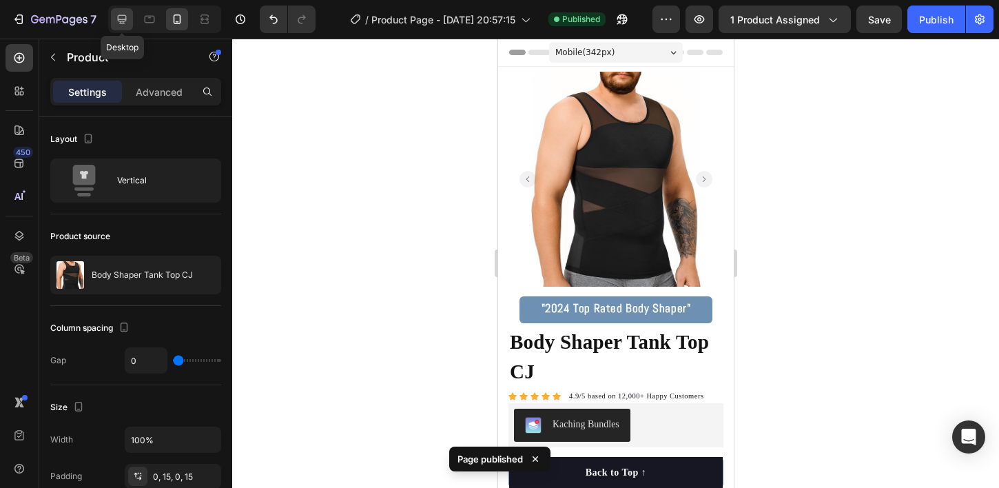
click at [128, 25] on icon at bounding box center [122, 19] width 14 height 14
type input "30"
type input "1200"
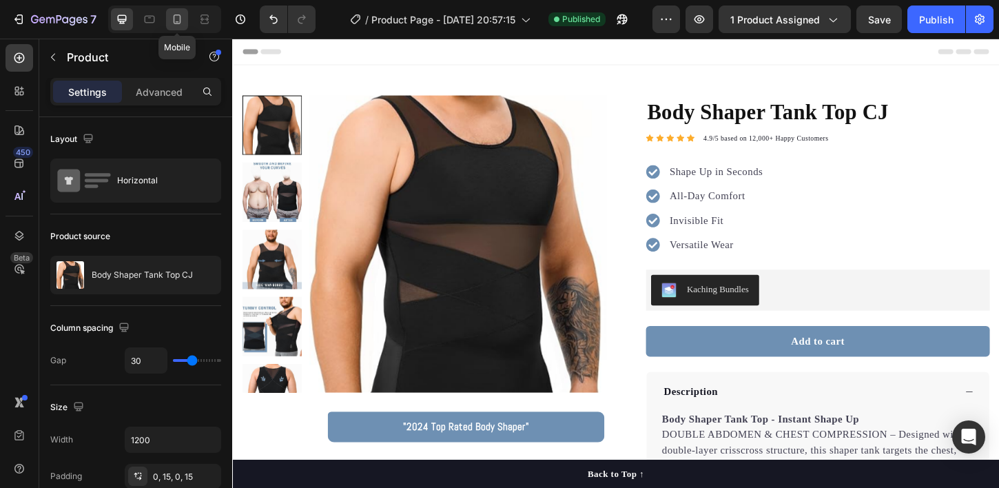
click at [182, 15] on icon at bounding box center [177, 19] width 14 height 14
type input "0"
type input "100%"
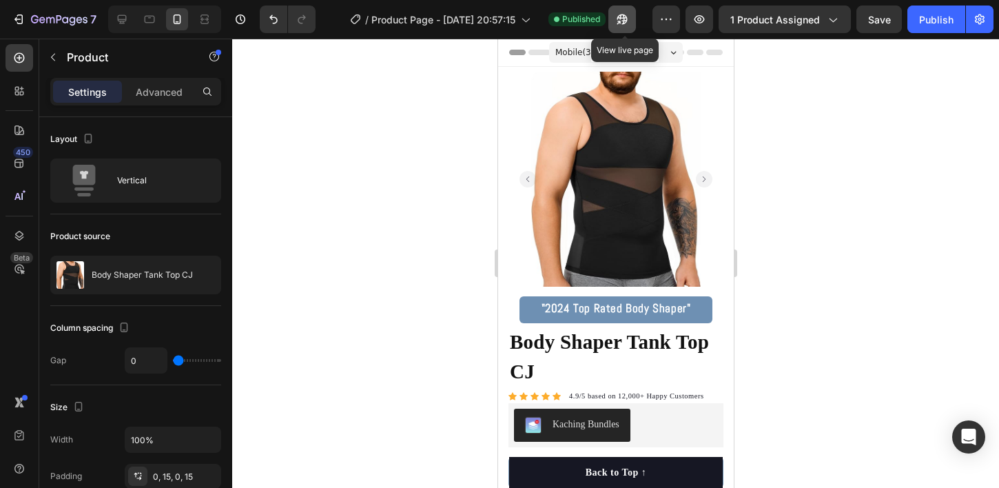
click at [625, 13] on icon "button" at bounding box center [622, 19] width 14 height 14
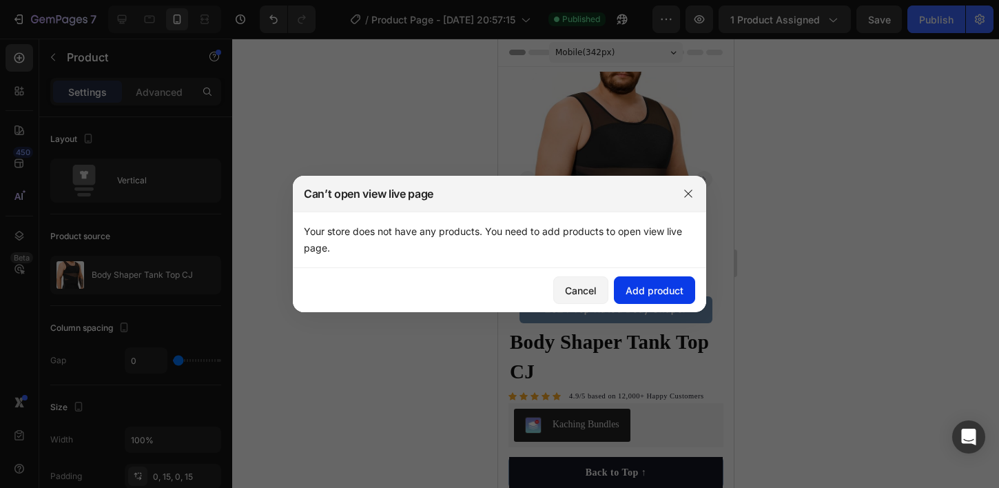
click at [653, 298] on button "Add product" at bounding box center [654, 290] width 81 height 28
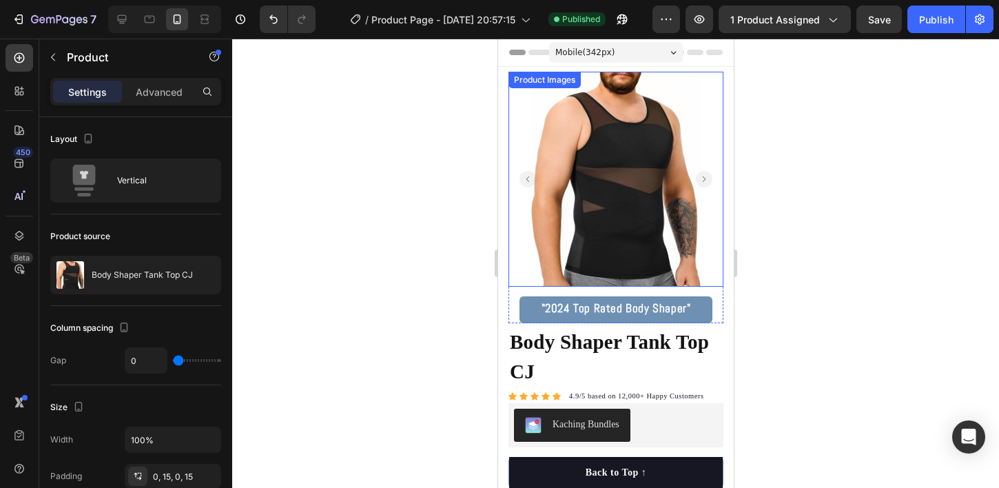
click at [584, 193] on img at bounding box center [615, 179] width 215 height 215
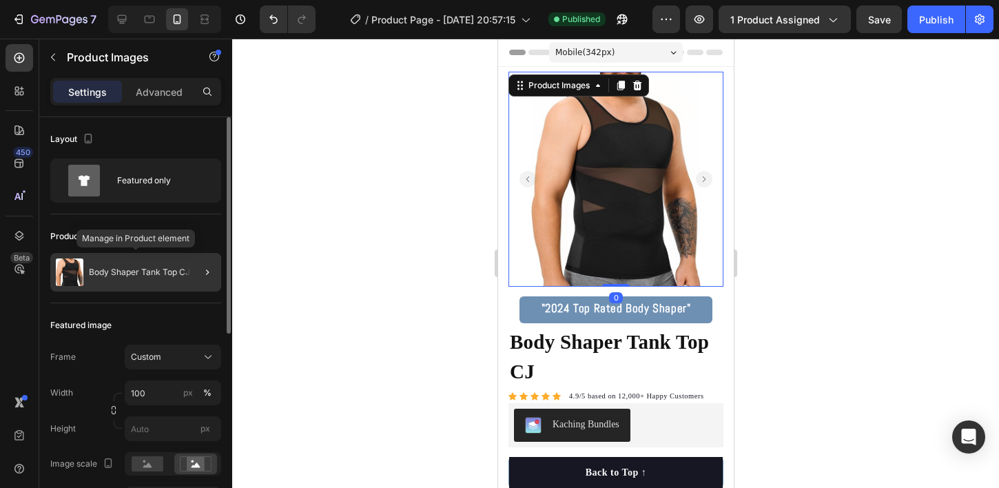
click at [158, 279] on div "Body Shaper Tank Top CJ" at bounding box center [135, 272] width 171 height 39
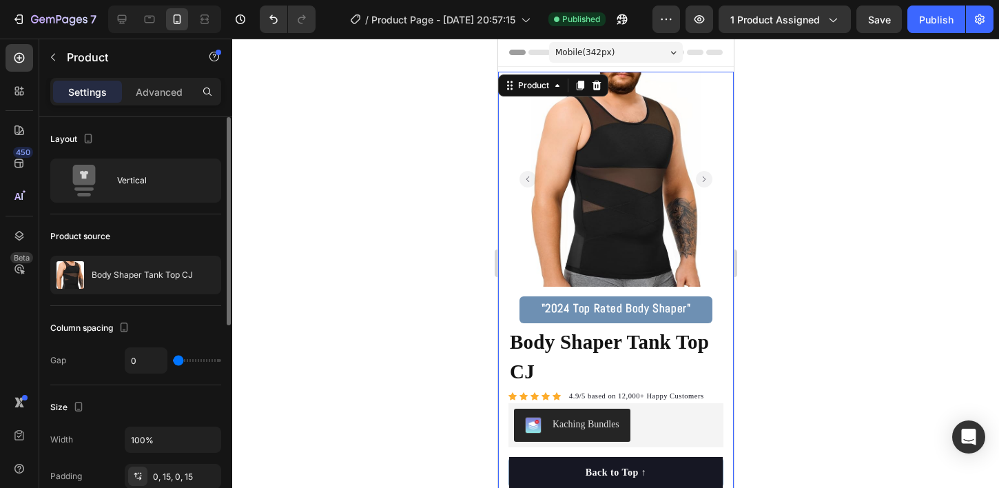
click at [409, 279] on div at bounding box center [615, 263] width 767 height 449
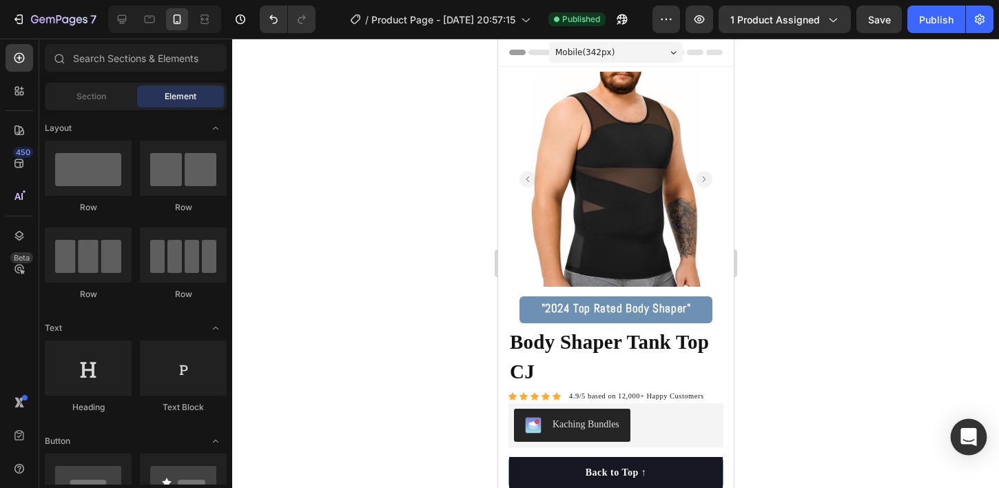
click at [961, 428] on div "Open Intercom Messenger" at bounding box center [969, 437] width 37 height 37
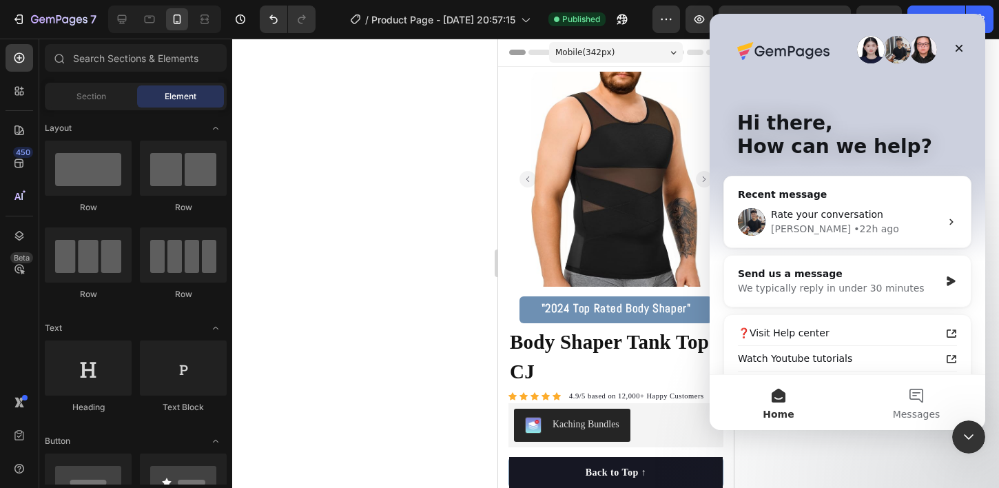
click at [336, 193] on div at bounding box center [615, 263] width 767 height 449
click at [913, 394] on button "Messages" at bounding box center [917, 402] width 138 height 55
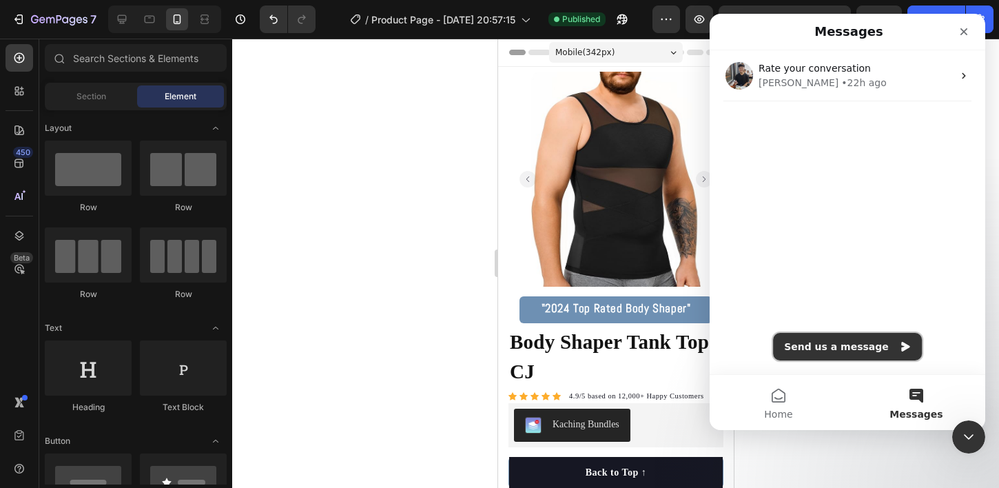
click at [857, 340] on button "Send us a message" at bounding box center [847, 347] width 149 height 28
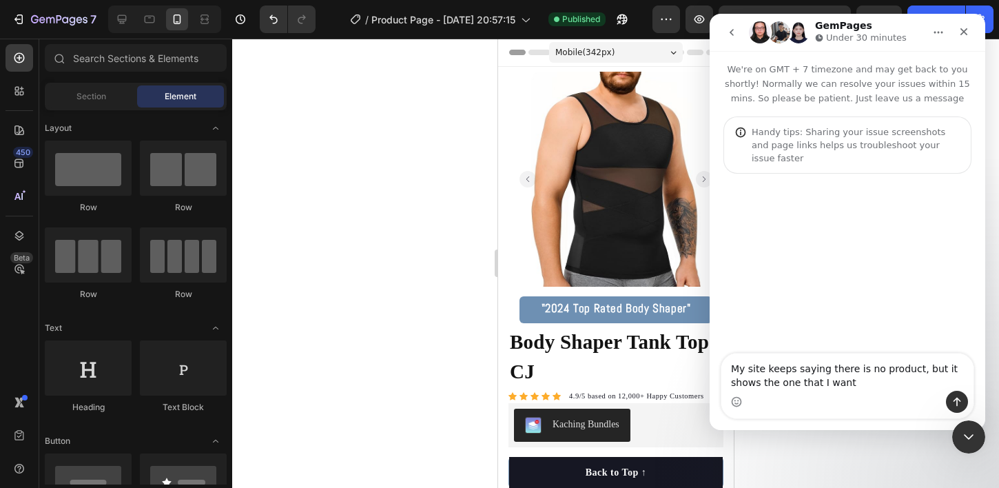
type textarea "My site keeps saying there is no product, but it shows the one that I want?"
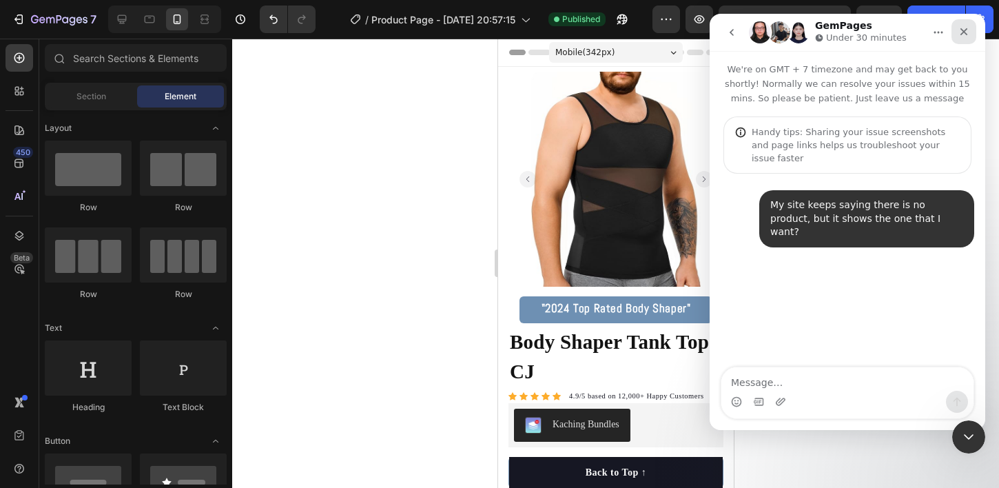
click at [965, 41] on div "Close" at bounding box center [964, 31] width 25 height 25
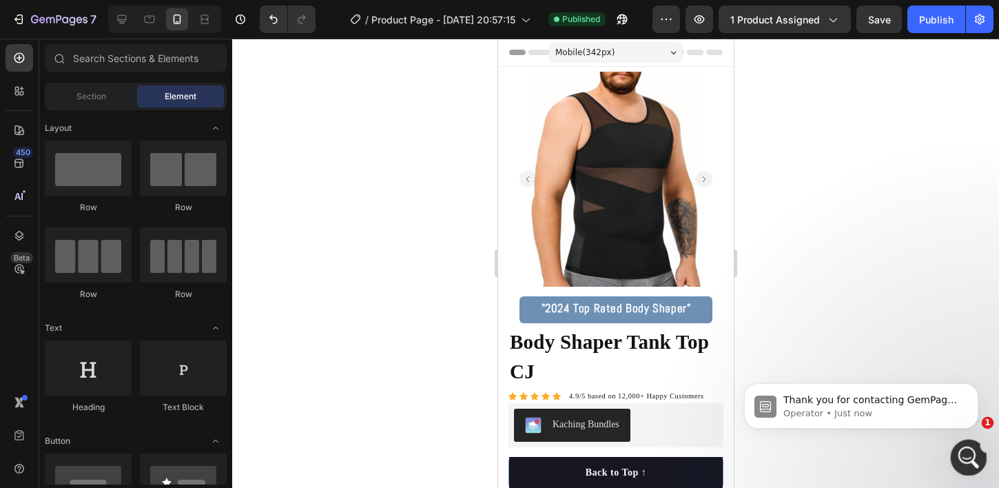
click at [954, 453] on div "Open Intercom Messenger" at bounding box center [966, 455] width 45 height 45
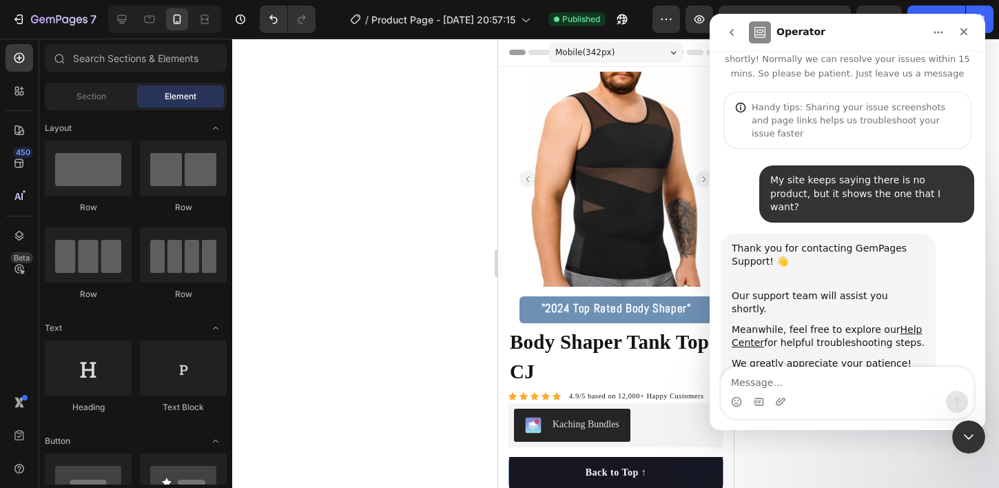
scroll to position [25, 0]
click at [965, 41] on div "Close" at bounding box center [964, 31] width 25 height 25
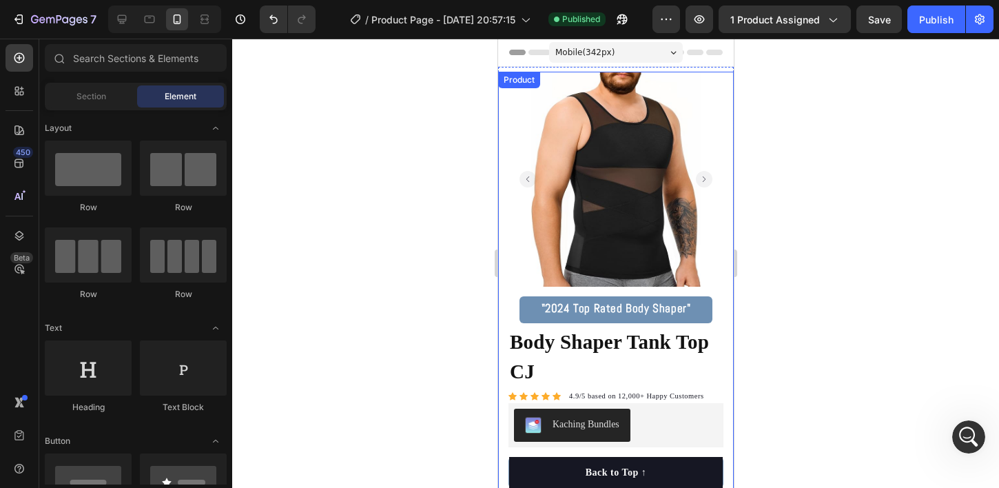
click at [382, 226] on div at bounding box center [615, 263] width 767 height 449
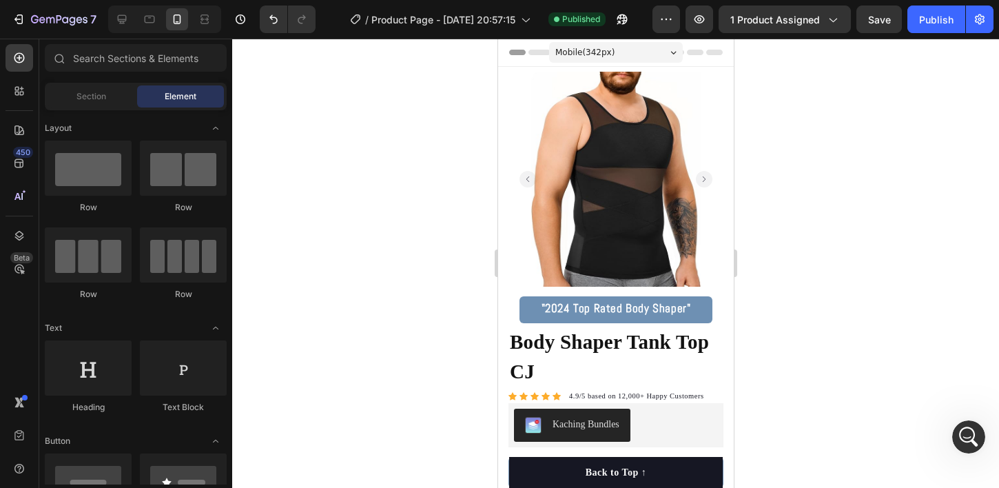
click at [802, 218] on div at bounding box center [615, 263] width 767 height 449
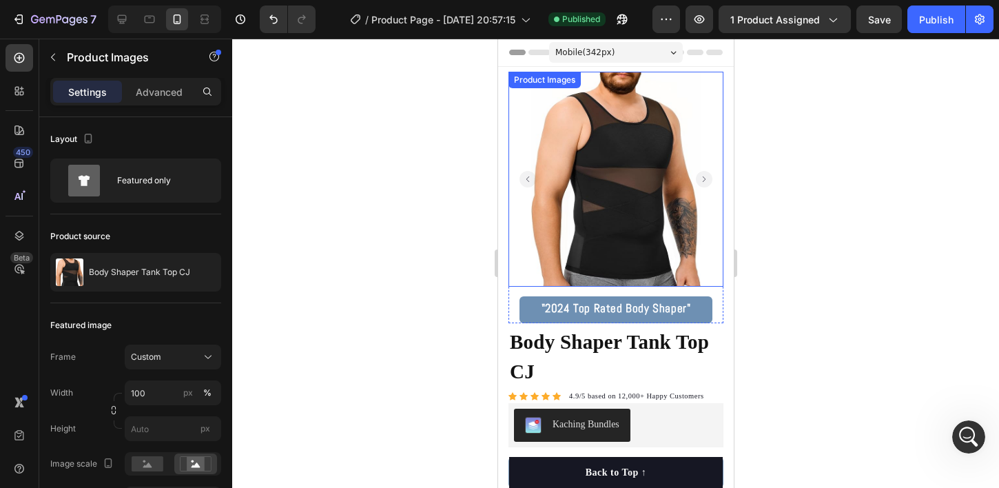
click at [698, 88] on img at bounding box center [615, 179] width 215 height 215
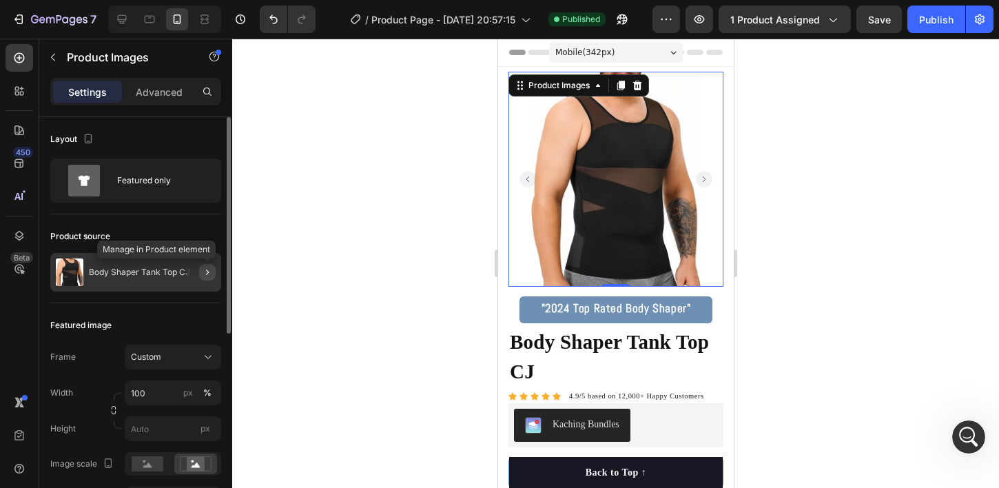
click at [208, 270] on icon "button" at bounding box center [207, 272] width 11 height 11
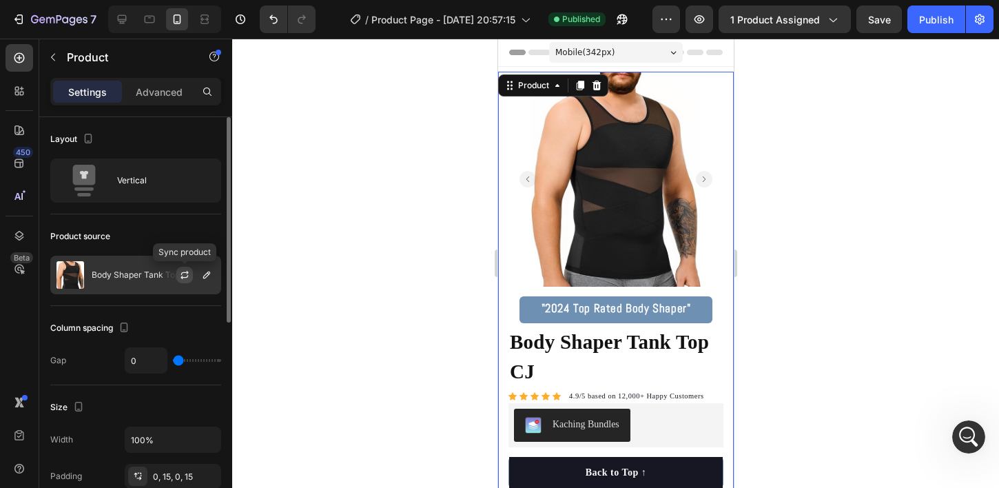
click at [188, 276] on icon "button" at bounding box center [184, 274] width 11 height 11
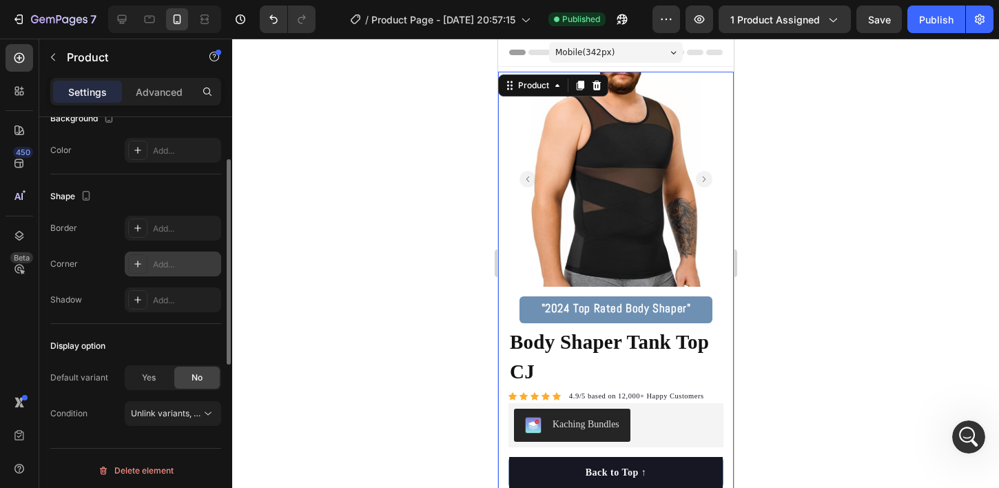
scroll to position [0, 0]
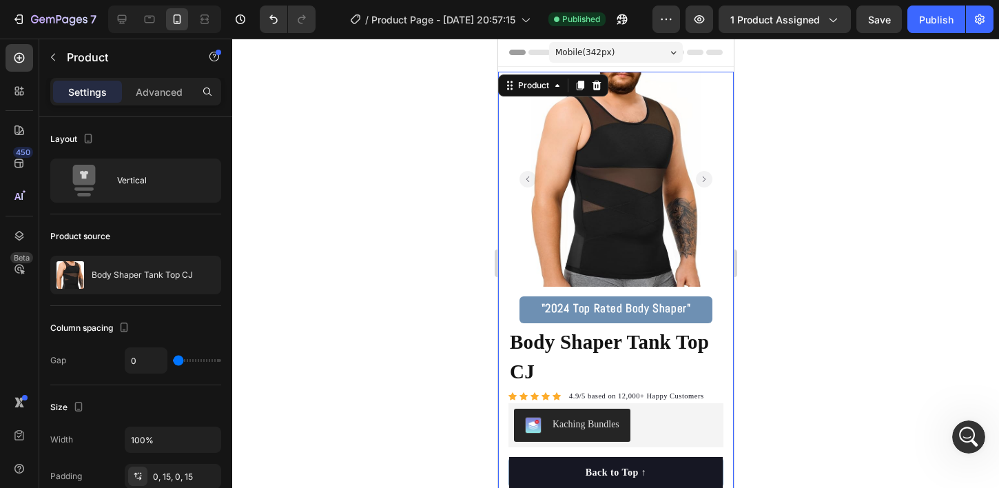
click at [319, 175] on div at bounding box center [615, 263] width 767 height 449
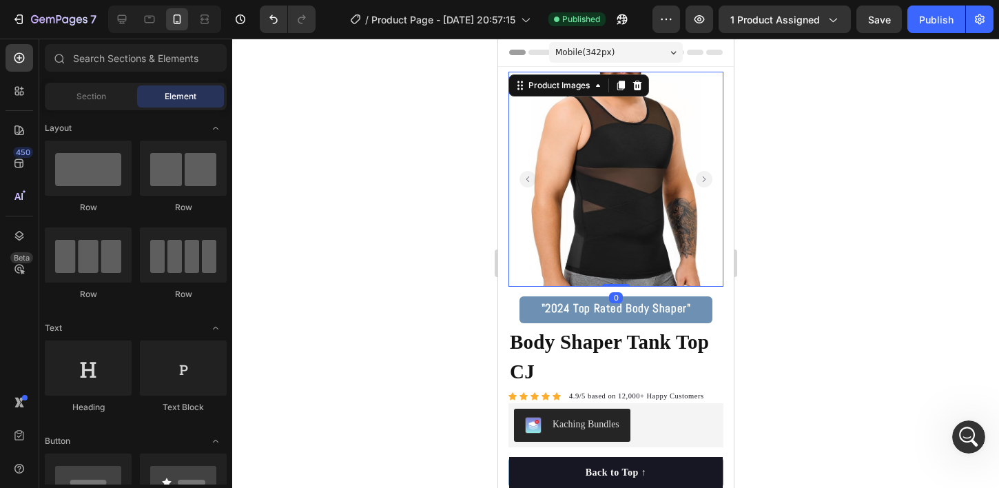
click at [563, 241] on img at bounding box center [615, 179] width 215 height 215
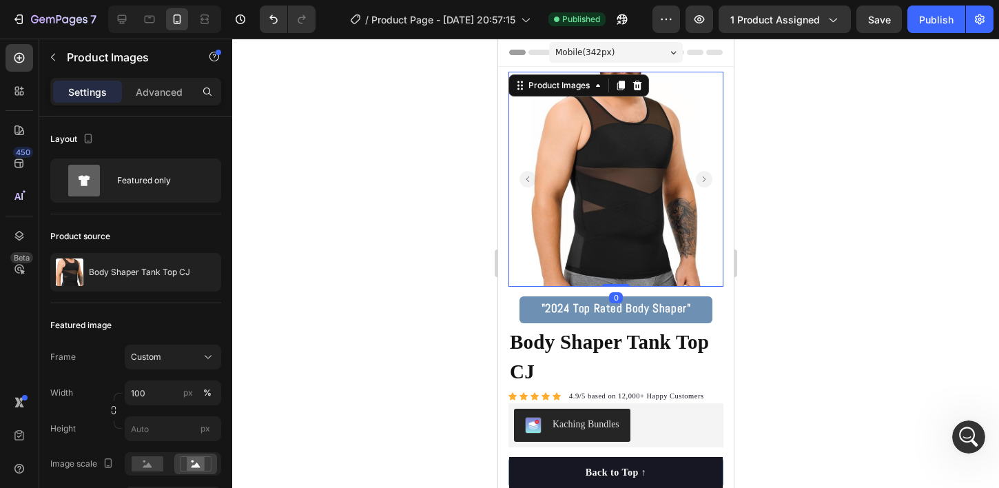
click at [394, 240] on div at bounding box center [615, 263] width 767 height 449
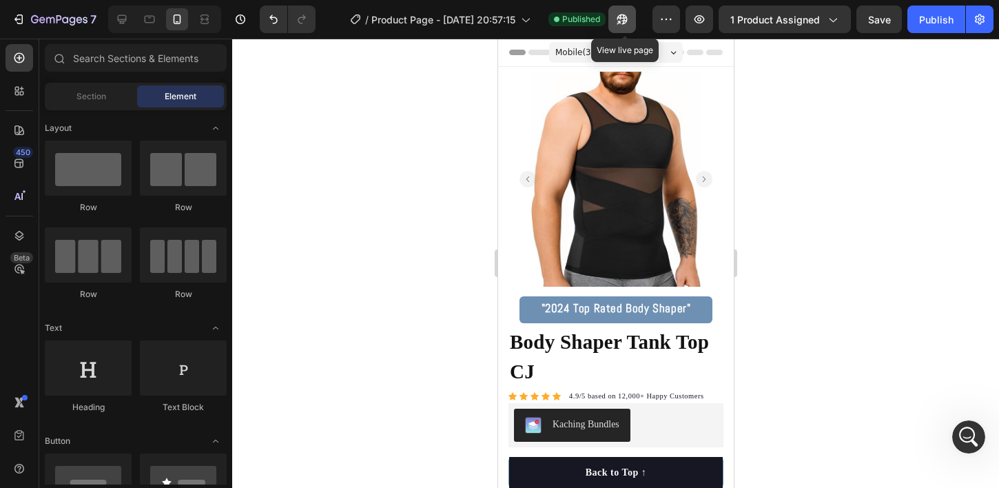
click at [624, 20] on icon "button" at bounding box center [622, 19] width 14 height 14
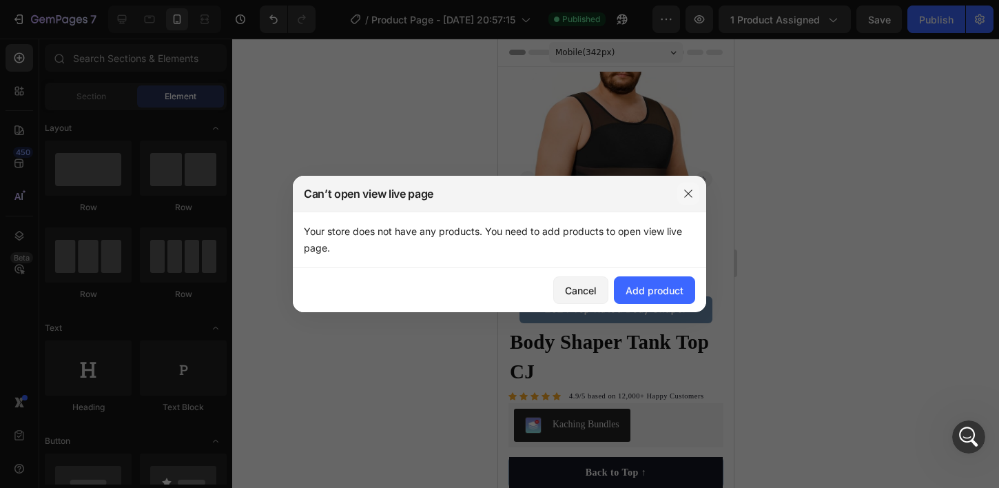
click at [686, 198] on icon "button" at bounding box center [688, 193] width 11 height 11
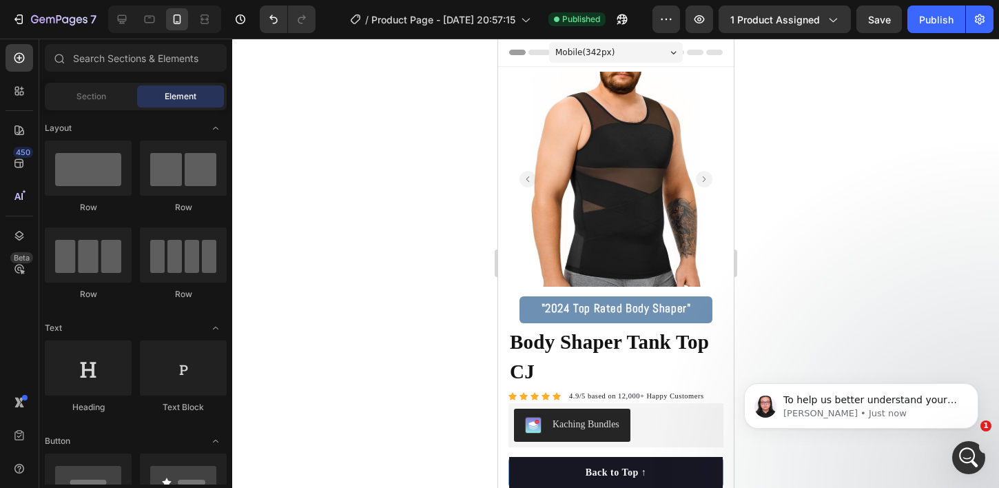
scroll to position [332, 0]
click at [954, 451] on div "Open Intercom Messenger" at bounding box center [966, 455] width 45 height 45
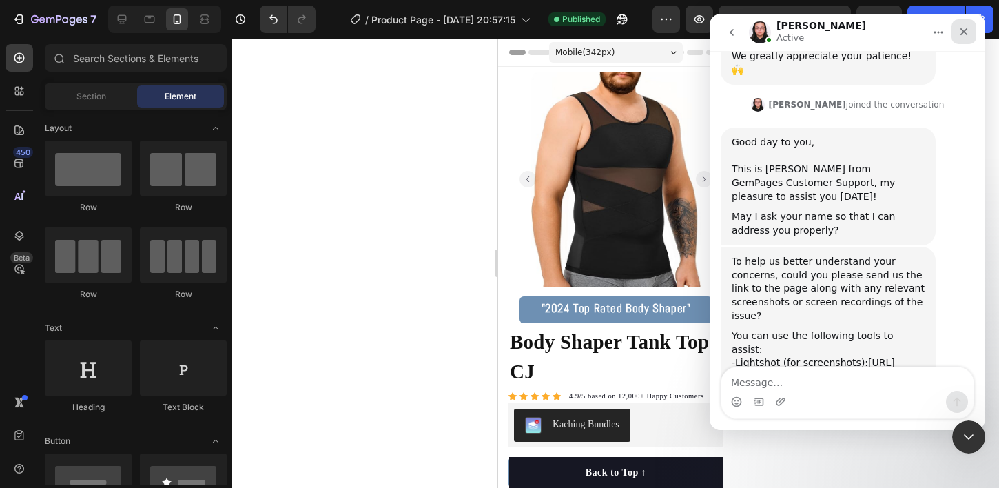
click at [963, 29] on icon "Close" at bounding box center [963, 31] width 11 height 11
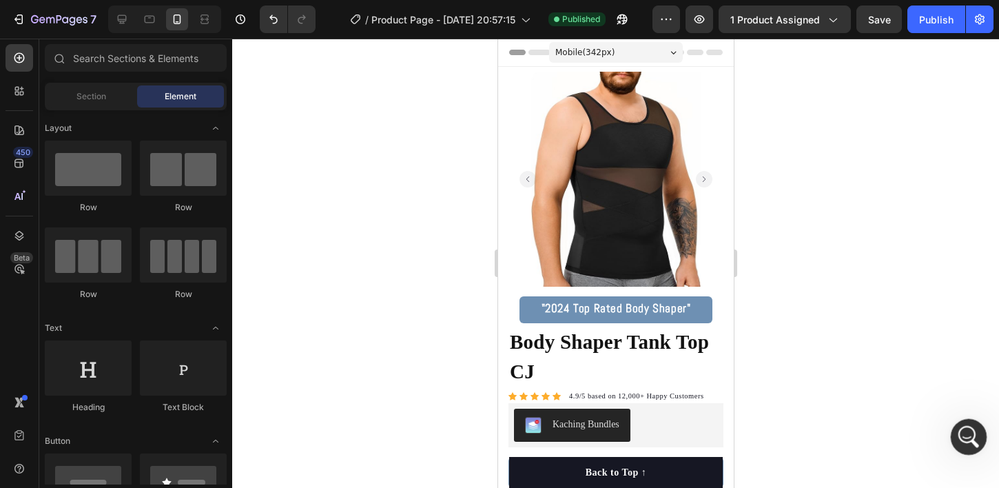
click at [966, 446] on div "Open Intercom Messenger" at bounding box center [966, 434] width 45 height 45
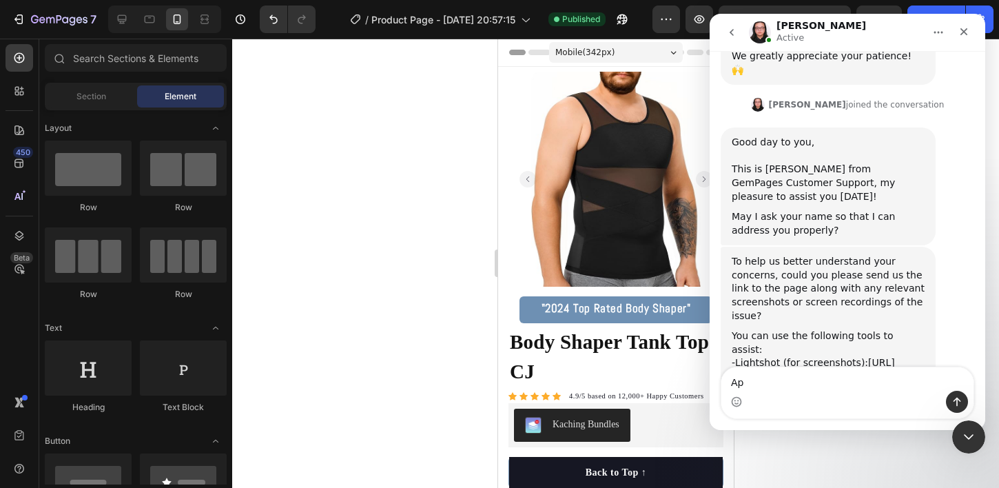
type textarea "A"
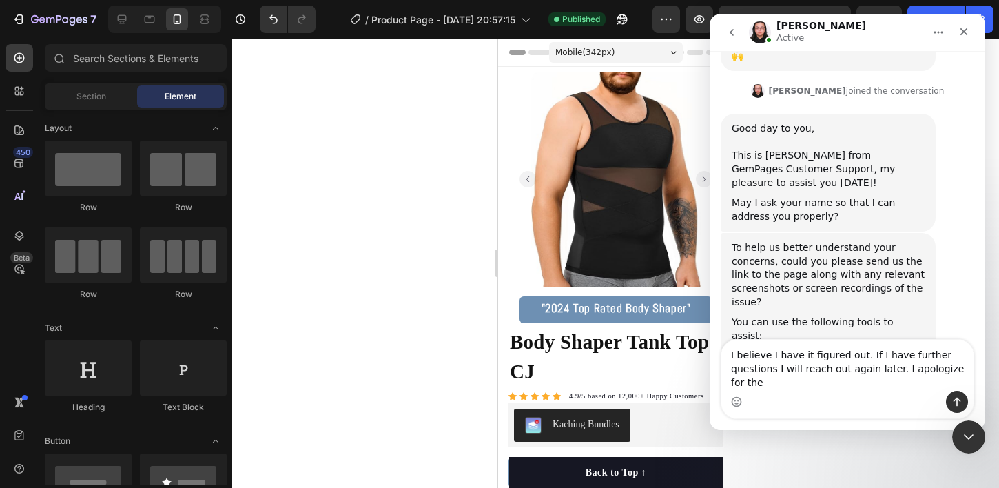
scroll to position [360, 0]
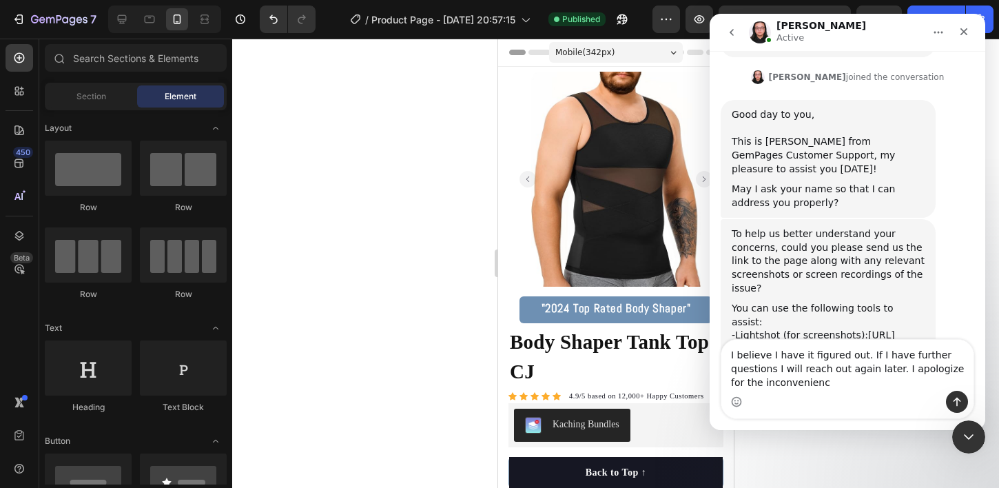
type textarea "I believe I have it figured out. If I have further questions I will reach out a…"
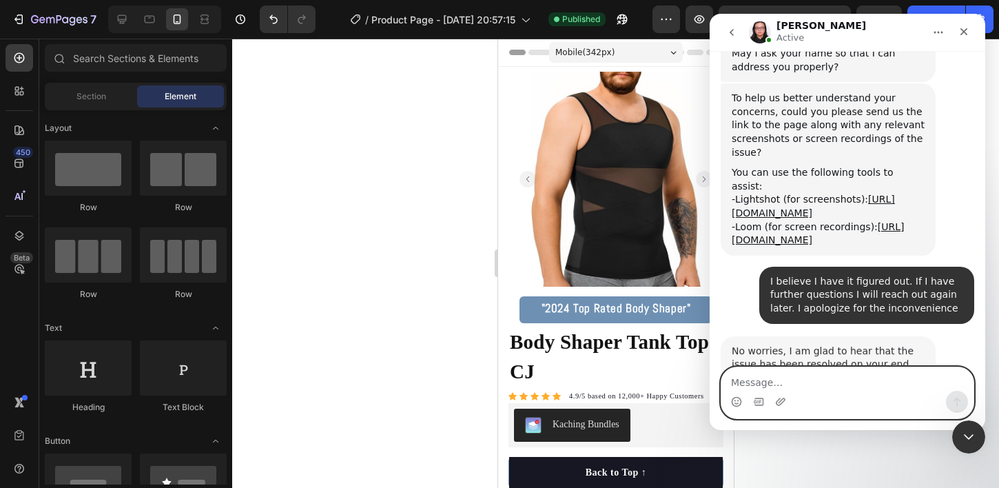
scroll to position [508, 0]
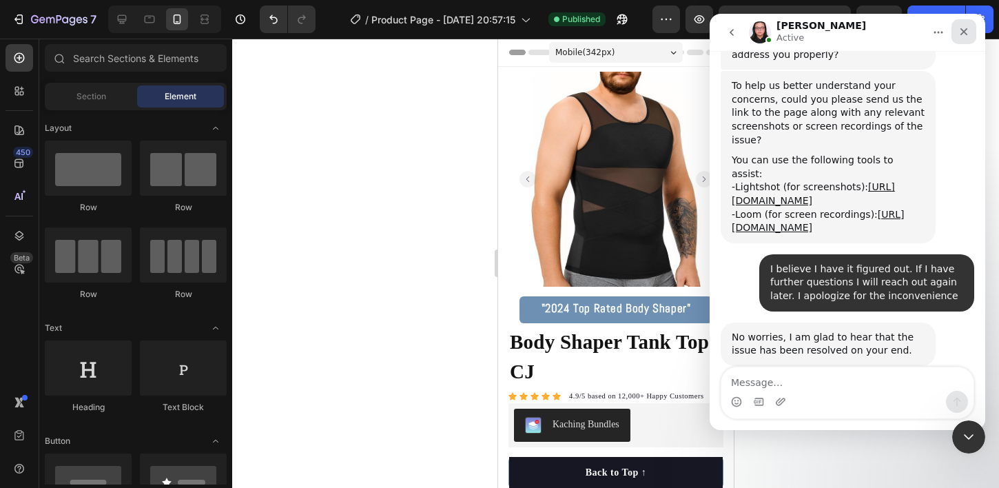
click at [953, 35] on div "Close" at bounding box center [964, 31] width 25 height 25
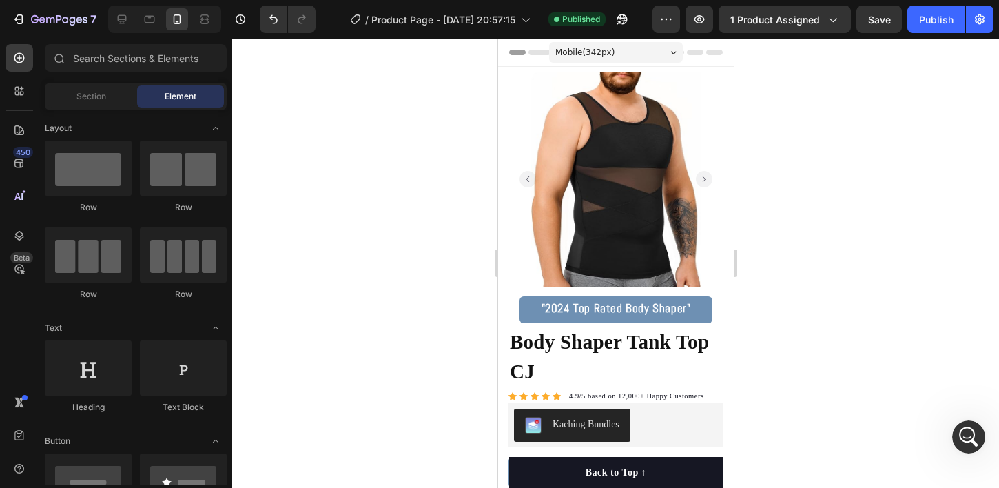
click at [597, 181] on img at bounding box center [615, 179] width 215 height 215
click at [628, 12] on button "button" at bounding box center [622, 20] width 28 height 28
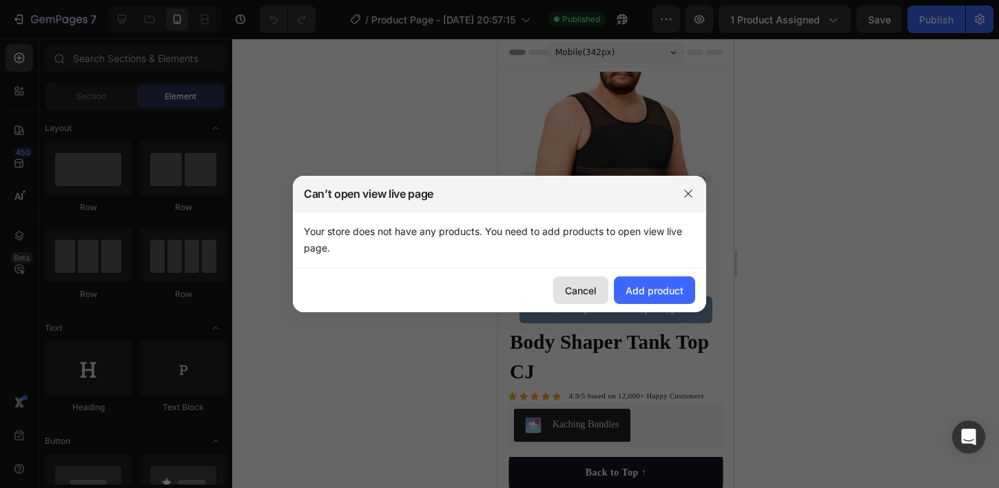
click at [586, 286] on div "Cancel" at bounding box center [581, 290] width 32 height 14
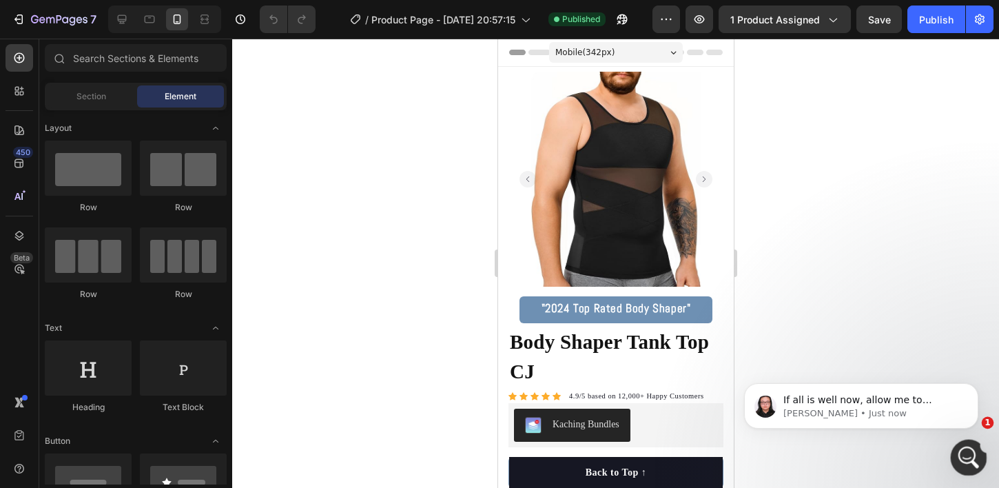
click at [958, 453] on icon "Open Intercom Messenger" at bounding box center [967, 455] width 23 height 23
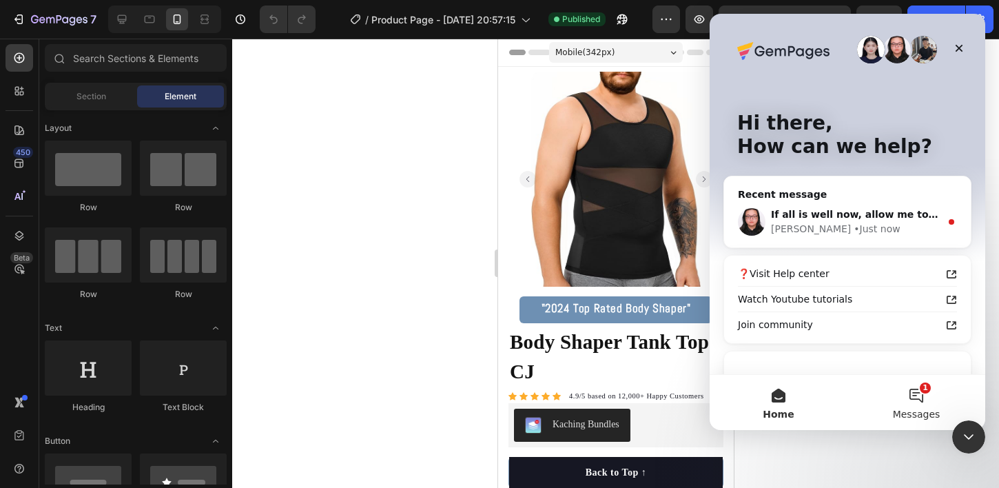
click at [917, 388] on button "1 Messages" at bounding box center [917, 402] width 138 height 55
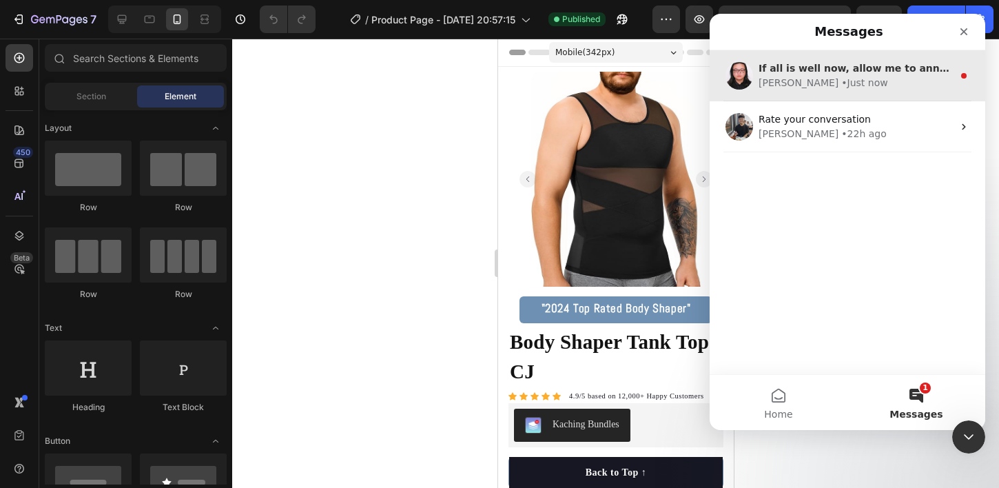
click at [860, 88] on div "[PERSON_NAME] • Just now" at bounding box center [856, 83] width 194 height 14
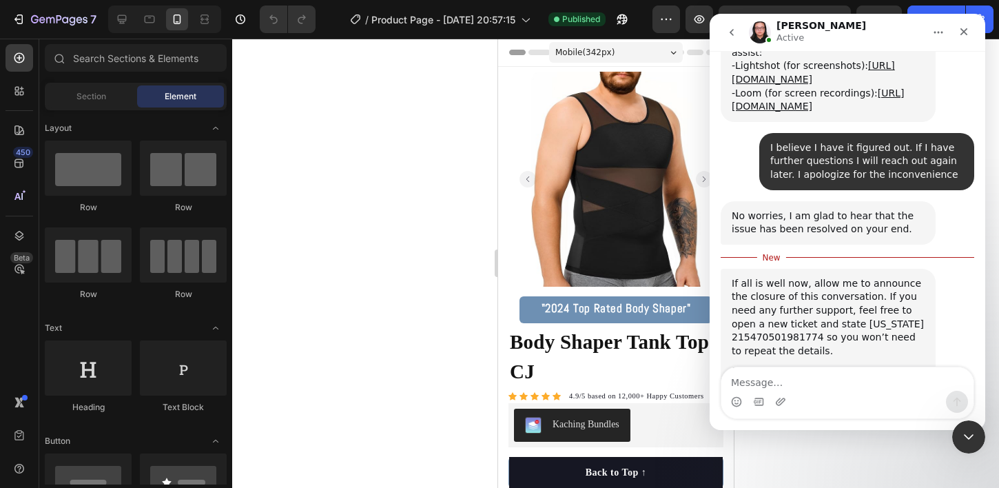
scroll to position [644, 0]
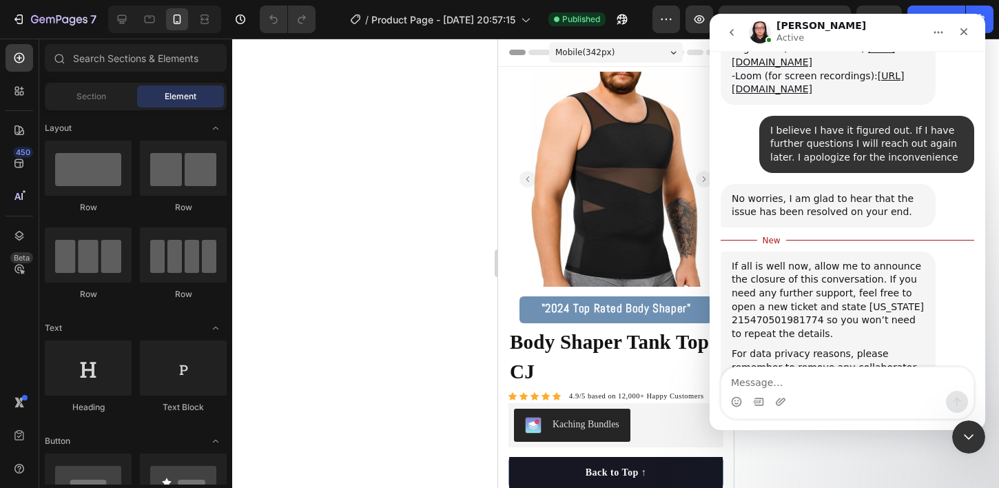
click at [732, 30] on icon "go back" at bounding box center [732, 32] width 4 height 7
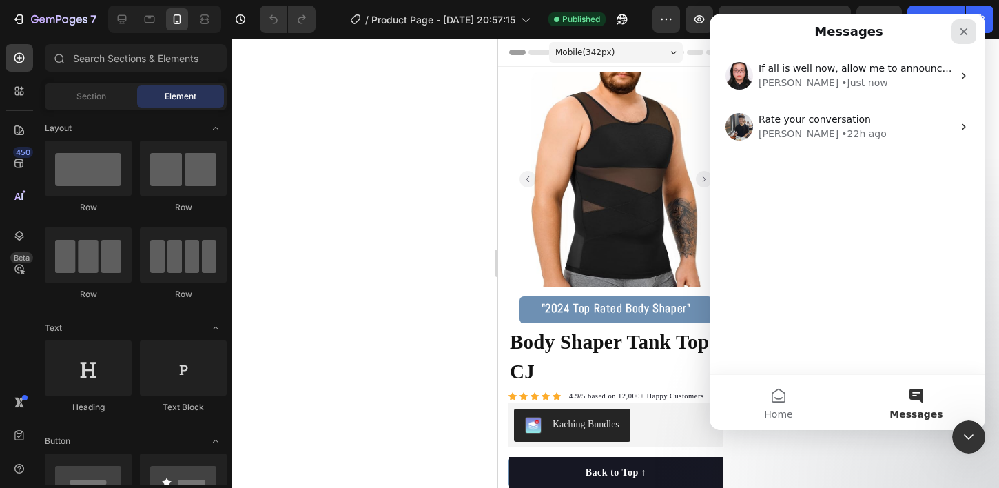
click at [958, 37] on icon "Close" at bounding box center [963, 31] width 11 height 11
